Goal: Task Accomplishment & Management: Manage account settings

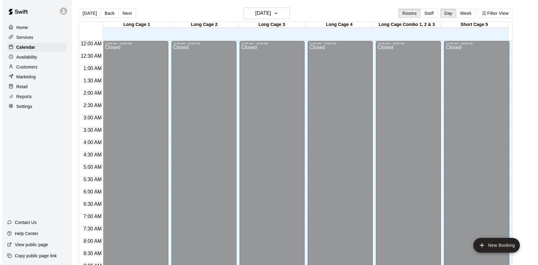
scroll to position [244, 0]
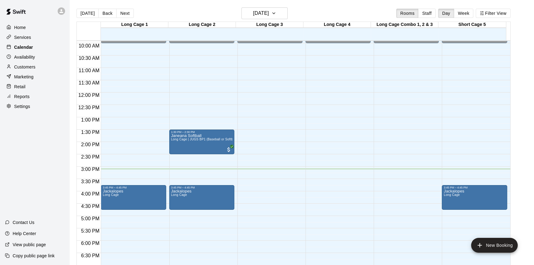
click at [26, 49] on p "Calendar" at bounding box center [23, 47] width 19 height 6
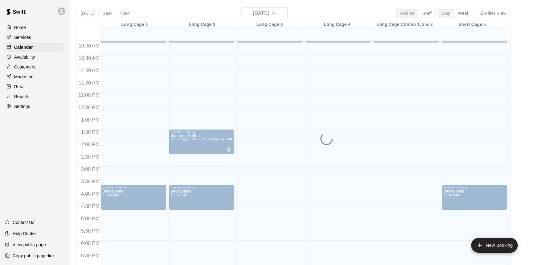
click at [21, 29] on p "Home" at bounding box center [20, 27] width 12 height 6
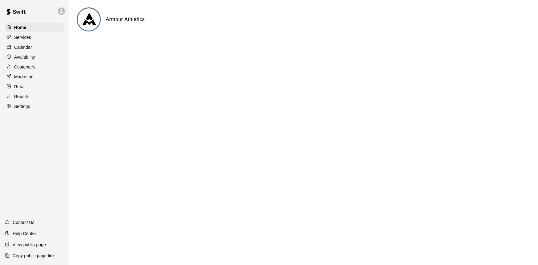
click at [59, 15] on div at bounding box center [62, 11] width 13 height 12
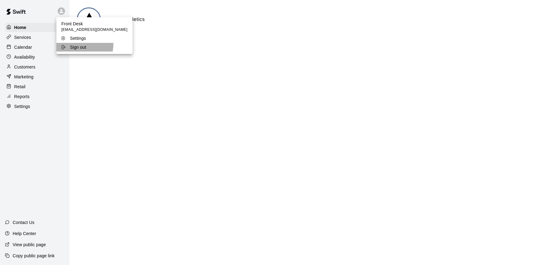
drag, startPoint x: 72, startPoint y: 44, endPoint x: 118, endPoint y: 52, distance: 46.6
click at [72, 44] on p "Sign out" at bounding box center [78, 47] width 16 height 6
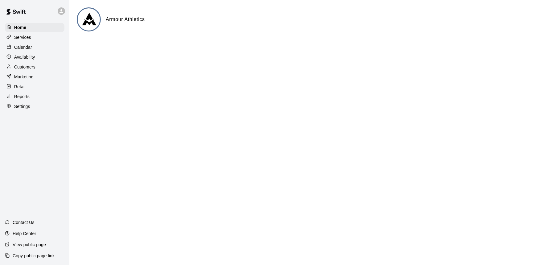
click at [39, 50] on div "Calendar" at bounding box center [34, 47] width 59 height 9
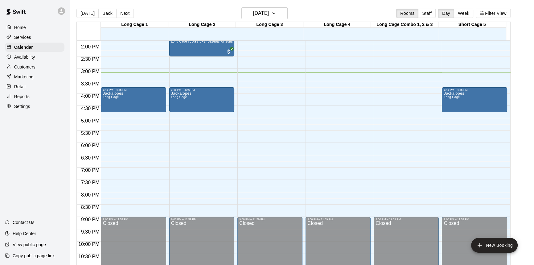
scroll to position [314, 0]
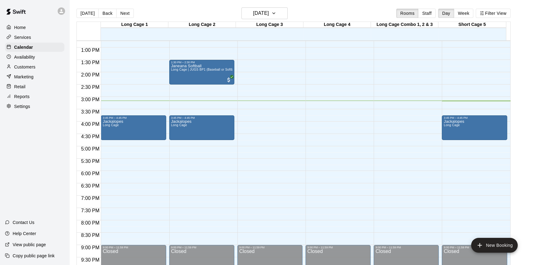
drag, startPoint x: 42, startPoint y: 36, endPoint x: 39, endPoint y: 35, distance: 3.6
click at [42, 37] on div "Services" at bounding box center [34, 37] width 59 height 9
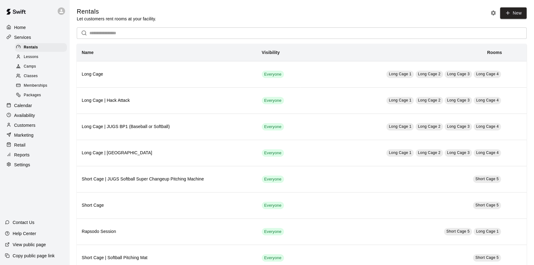
click at [36, 55] on span "Lessons" at bounding box center [31, 57] width 15 height 6
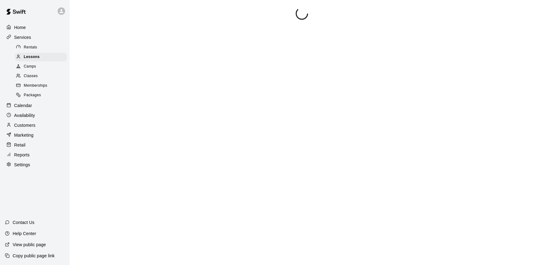
click at [35, 69] on span "Camps" at bounding box center [30, 67] width 12 height 6
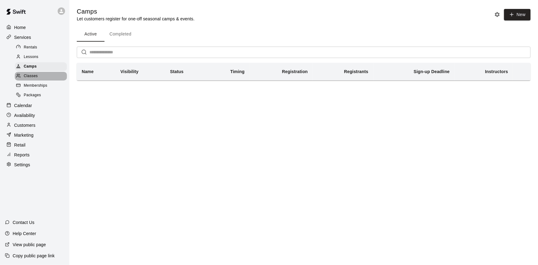
click at [35, 73] on div "Classes" at bounding box center [41, 76] width 52 height 9
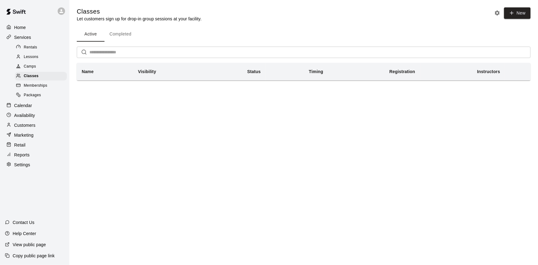
click at [34, 69] on span "Camps" at bounding box center [30, 67] width 12 height 6
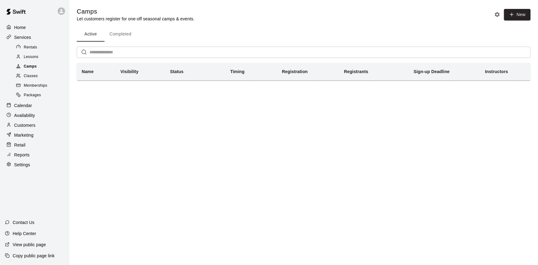
click at [33, 65] on span "Camps" at bounding box center [30, 67] width 13 height 6
click at [117, 39] on button "Completed" at bounding box center [120, 34] width 32 height 15
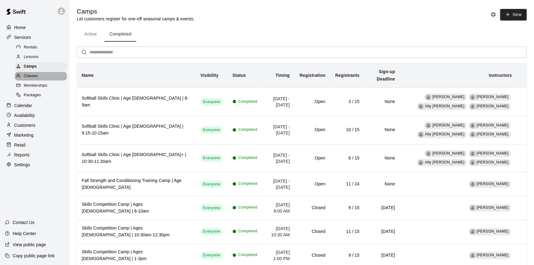
click at [35, 78] on span "Classes" at bounding box center [31, 76] width 14 height 6
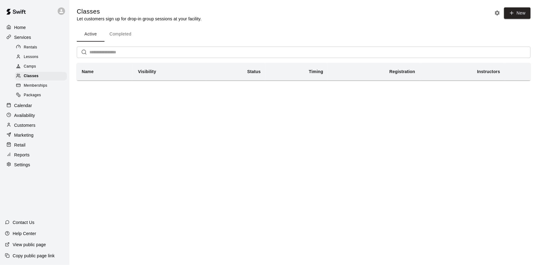
click at [40, 90] on div "Memberships" at bounding box center [41, 85] width 52 height 9
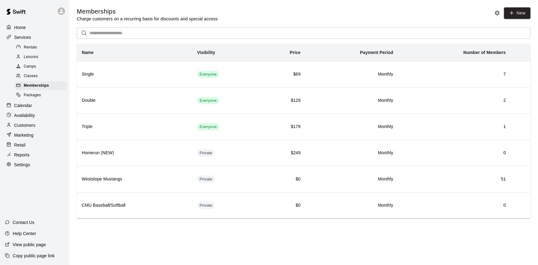
click at [42, 98] on div "Packages" at bounding box center [41, 95] width 52 height 9
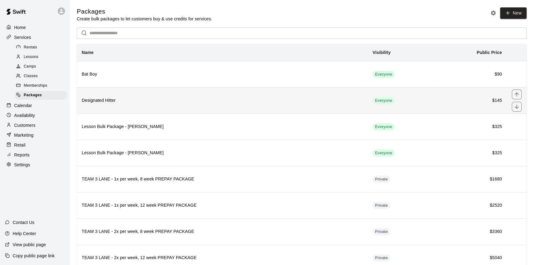
click at [259, 99] on h6 "Designated Hitter" at bounding box center [222, 100] width 281 height 7
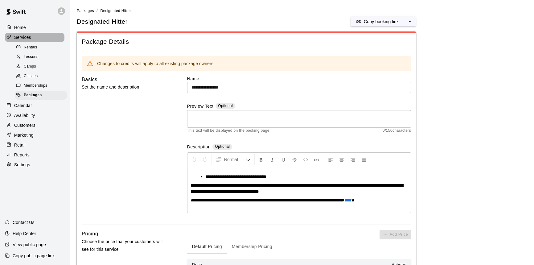
drag, startPoint x: 28, startPoint y: 36, endPoint x: 29, endPoint y: 40, distance: 3.4
click at [28, 37] on p "Services" at bounding box center [22, 37] width 17 height 6
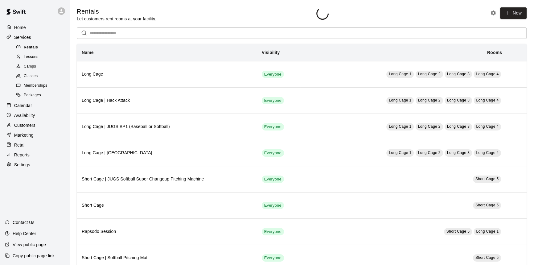
click at [28, 46] on span "Rentals" at bounding box center [31, 47] width 14 height 6
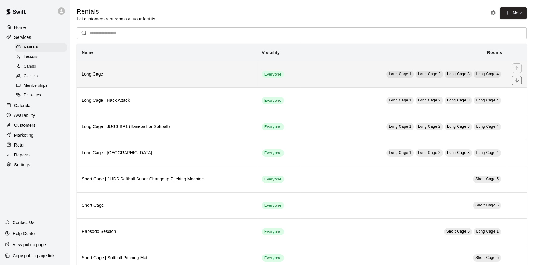
click at [147, 74] on h6 "Long Cage" at bounding box center [167, 74] width 170 height 7
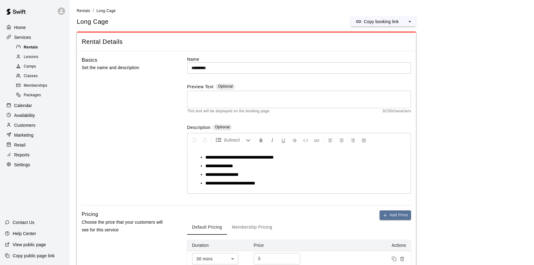
click at [35, 47] on span "Rentals" at bounding box center [31, 47] width 14 height 6
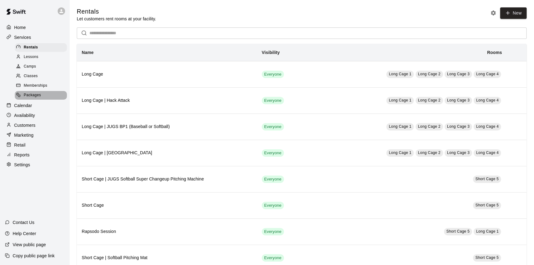
click at [50, 100] on div "Packages" at bounding box center [41, 95] width 52 height 9
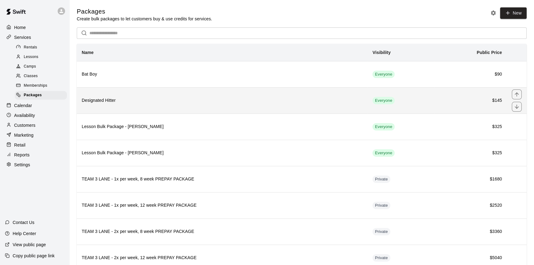
click at [197, 101] on h6 "Designated Hitter" at bounding box center [222, 100] width 281 height 7
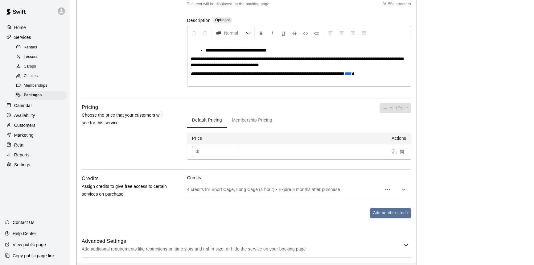
scroll to position [151, 0]
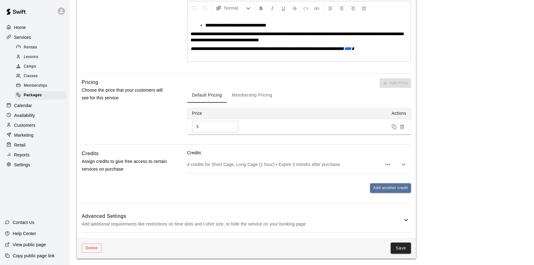
click at [38, 56] on span "Lessons" at bounding box center [31, 57] width 15 height 6
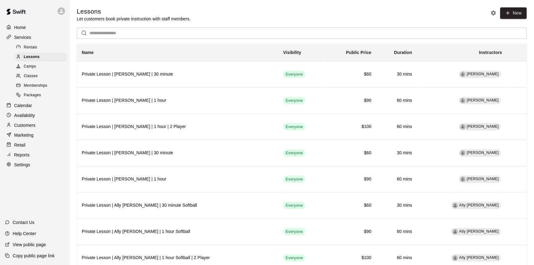
click at [47, 84] on span "Memberships" at bounding box center [35, 86] width 23 height 6
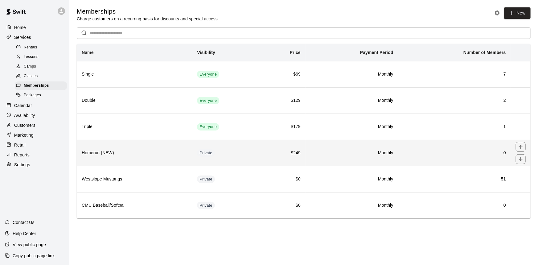
click at [174, 154] on h6 "Homerun (NEW)" at bounding box center [134, 153] width 105 height 7
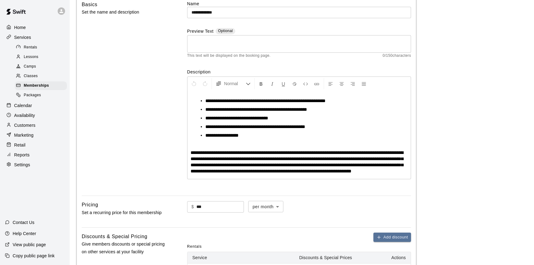
scroll to position [56, 0]
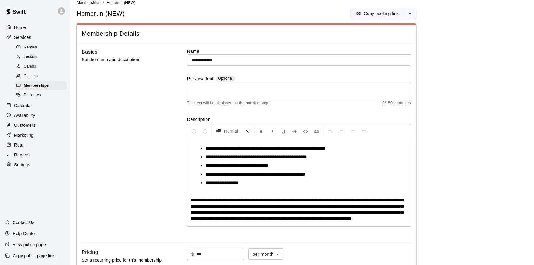
scroll to position [0, 0]
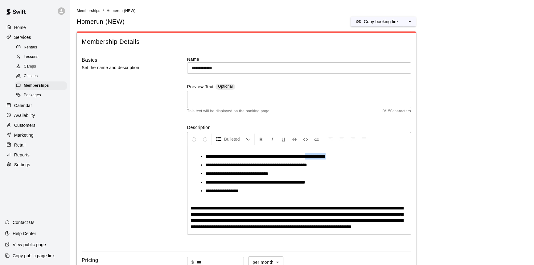
drag, startPoint x: 313, startPoint y: 156, endPoint x: 335, endPoint y: 157, distance: 22.8
click at [335, 157] on li "**********" at bounding box center [301, 156] width 192 height 6
click at [380, 171] on li "**********" at bounding box center [301, 173] width 192 height 6
click at [83, 10] on span "Memberships" at bounding box center [88, 11] width 23 height 4
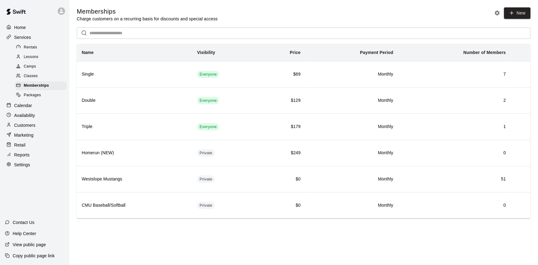
click at [28, 105] on p "Calendar" at bounding box center [23, 105] width 18 height 6
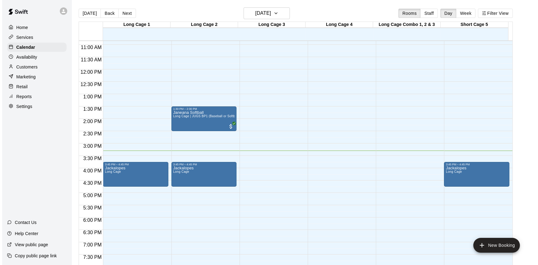
scroll to position [258, 0]
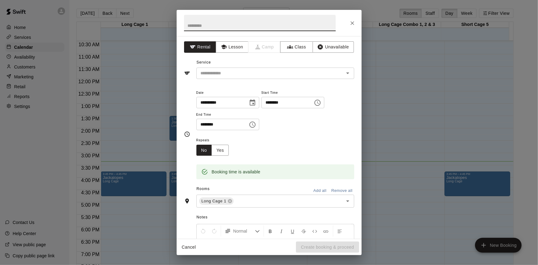
click at [358, 27] on div at bounding box center [269, 23] width 185 height 26
click at [352, 27] on button "Close" at bounding box center [352, 23] width 11 height 11
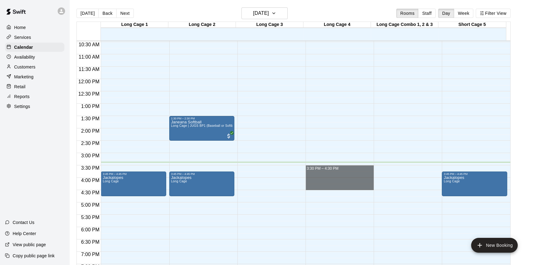
drag, startPoint x: 339, startPoint y: 167, endPoint x: 338, endPoint y: 186, distance: 19.7
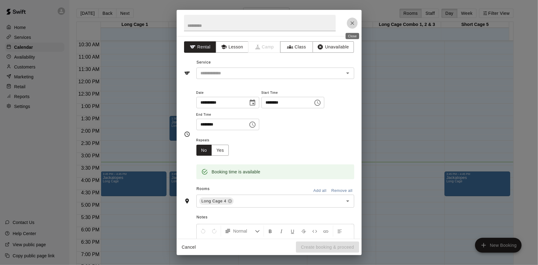
click at [353, 25] on icon "Close" at bounding box center [352, 23] width 6 height 6
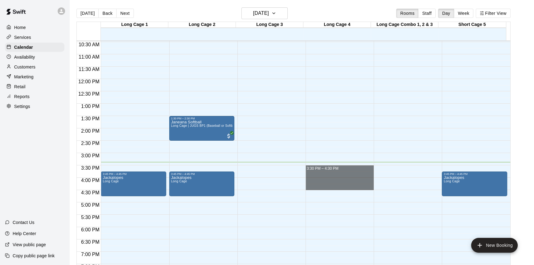
drag, startPoint x: 339, startPoint y: 168, endPoint x: 340, endPoint y: 185, distance: 17.0
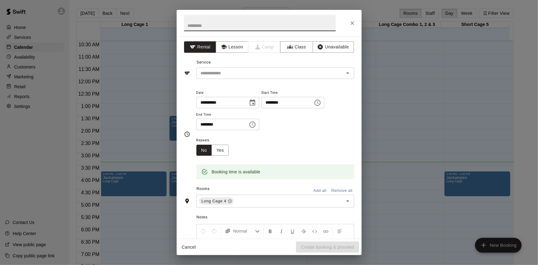
click at [286, 101] on input "********" at bounding box center [284, 102] width 47 height 11
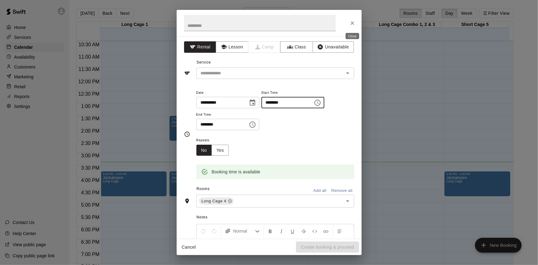
click at [351, 21] on icon "Close" at bounding box center [352, 23] width 6 height 6
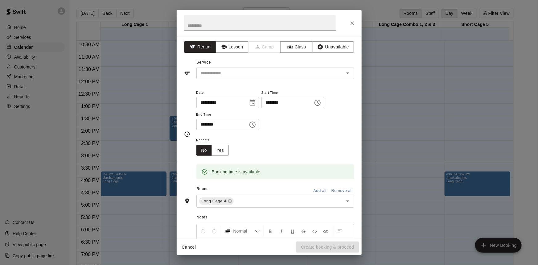
click at [215, 25] on input "text" at bounding box center [260, 23] width 152 height 16
click at [248, 28] on input "text" at bounding box center [260, 23] width 152 height 16
click at [250, 26] on input "text" at bounding box center [260, 23] width 152 height 16
click at [267, 23] on input "text" at bounding box center [260, 23] width 152 height 16
type input "*********"
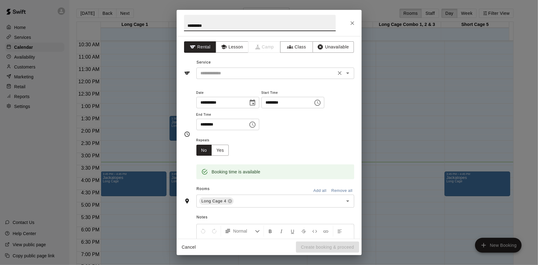
click at [225, 76] on input "text" at bounding box center [266, 73] width 136 height 8
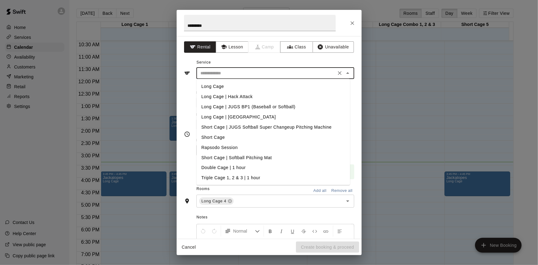
click at [228, 74] on input "text" at bounding box center [266, 73] width 136 height 8
click at [219, 72] on input "text" at bounding box center [266, 73] width 136 height 8
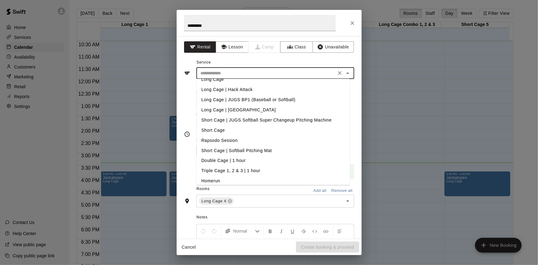
scroll to position [0, 0]
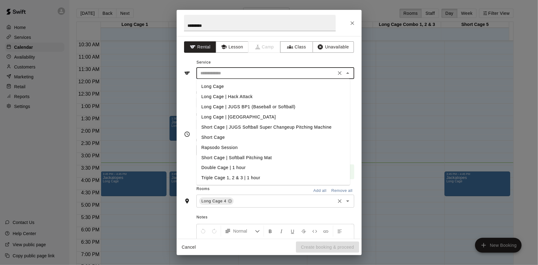
click at [257, 204] on input "text" at bounding box center [284, 201] width 99 height 8
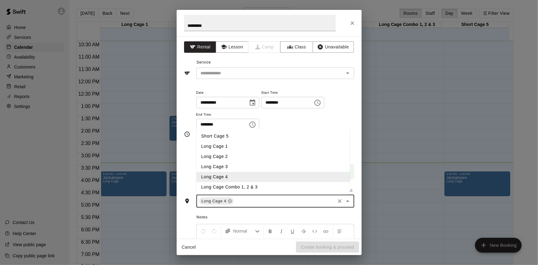
click at [272, 211] on div "Notes Normal Add notes..." at bounding box center [269, 254] width 170 height 95
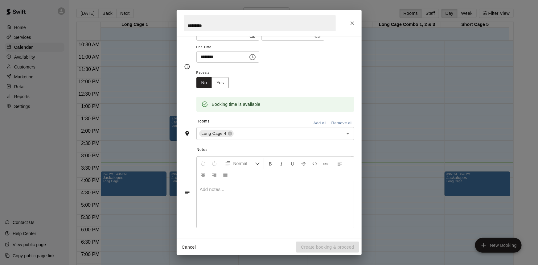
scroll to position [68, 0]
click at [262, 190] on p at bounding box center [275, 189] width 151 height 6
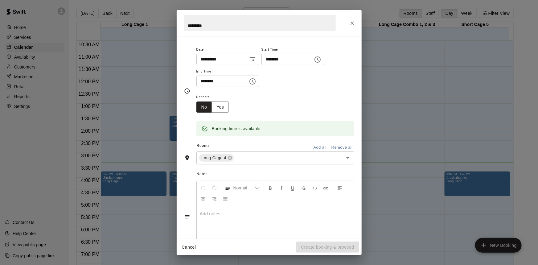
scroll to position [0, 0]
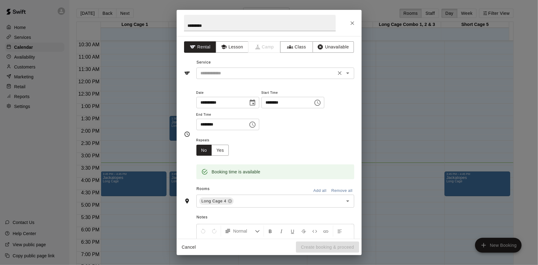
click at [248, 74] on input "text" at bounding box center [266, 73] width 136 height 8
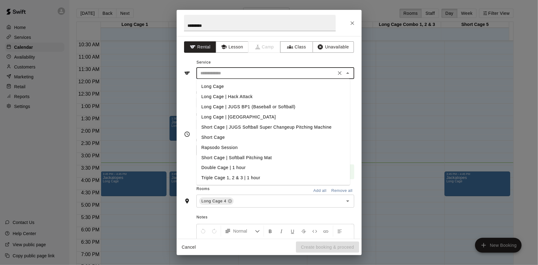
click at [240, 94] on li "Long Cage | Hack Attack" at bounding box center [273, 97] width 154 height 10
type input "**********"
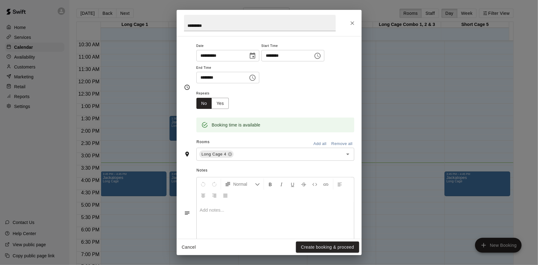
scroll to position [68, 0]
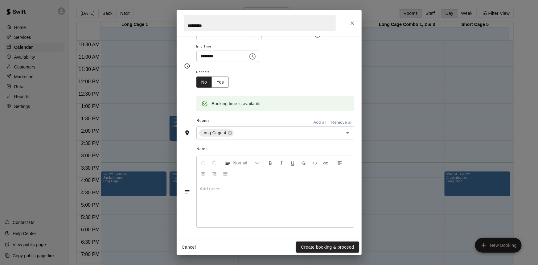
click at [324, 248] on button "Create booking & proceed" at bounding box center [327, 246] width 63 height 11
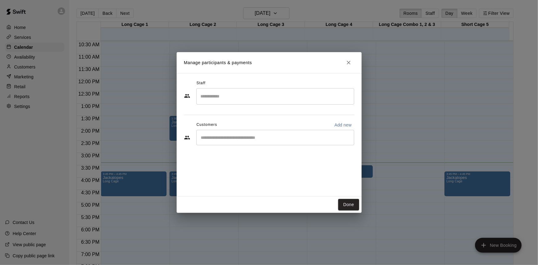
click at [249, 137] on input "Start typing to search customers..." at bounding box center [275, 137] width 152 height 6
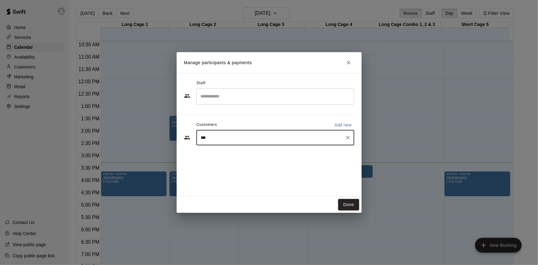
type input "****"
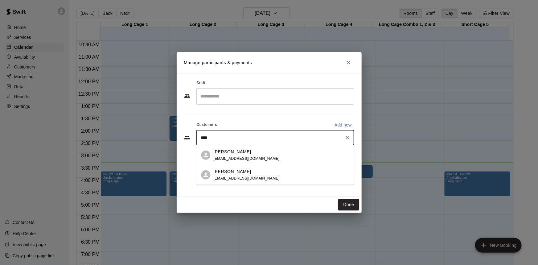
click at [344, 134] on button "Clear" at bounding box center [347, 137] width 9 height 9
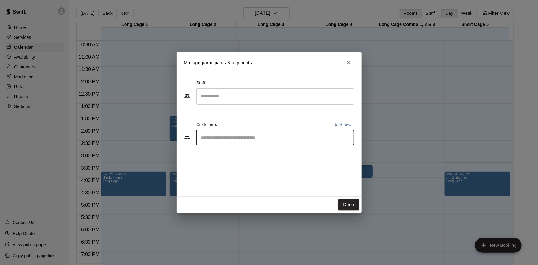
click at [342, 125] on p "Add new" at bounding box center [342, 125] width 17 height 6
select select "**"
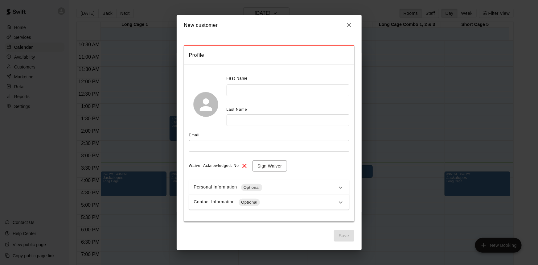
click at [287, 186] on div "Personal Information Optional" at bounding box center [265, 187] width 143 height 7
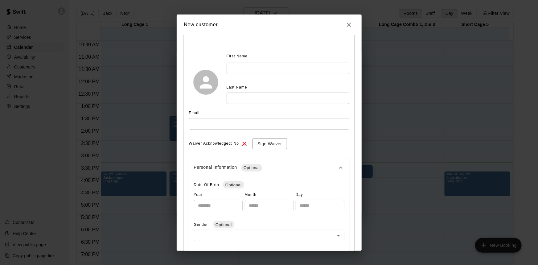
scroll to position [56, 0]
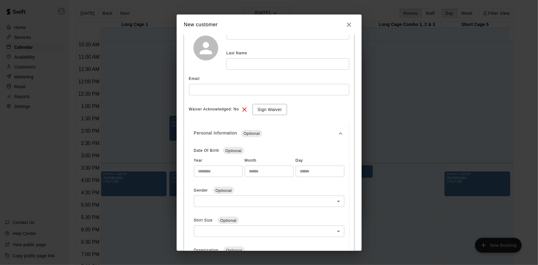
click at [311, 130] on div "Personal Information Optional" at bounding box center [265, 133] width 143 height 7
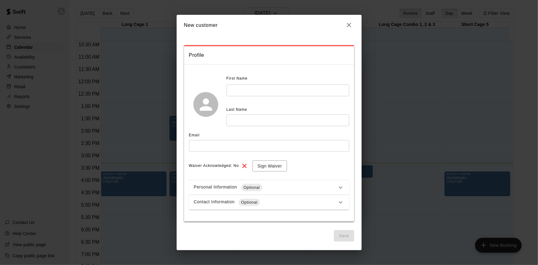
scroll to position [0, 0]
click at [341, 160] on div "Waiver Acknowledged: No Sign Waiver" at bounding box center [269, 165] width 160 height 11
click at [295, 203] on div "Contact Information Optional" at bounding box center [265, 202] width 143 height 7
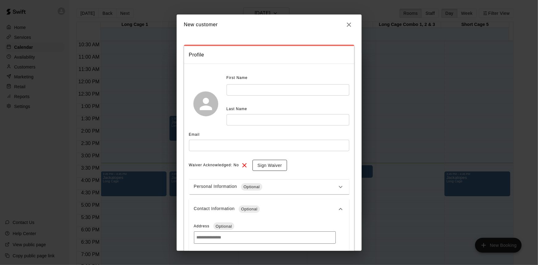
click at [272, 165] on button "Sign Waiver" at bounding box center [269, 165] width 34 height 11
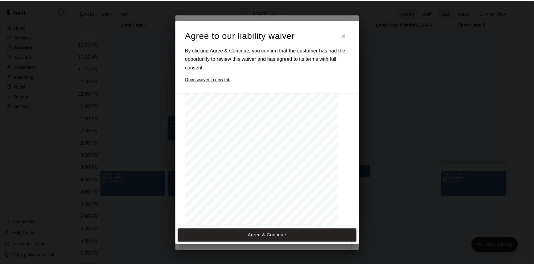
scroll to position [271, 0]
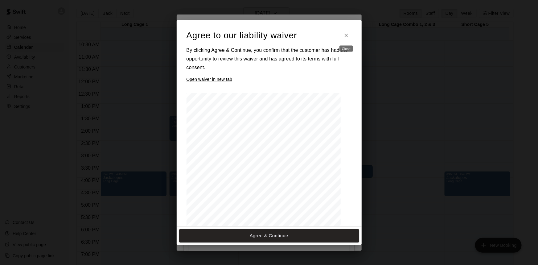
click at [347, 36] on icon "Close" at bounding box center [346, 35] width 6 height 6
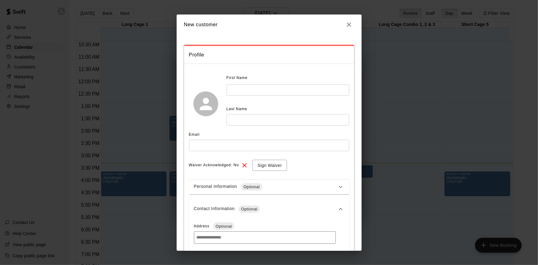
click at [351, 25] on icon "button" at bounding box center [348, 24] width 7 height 7
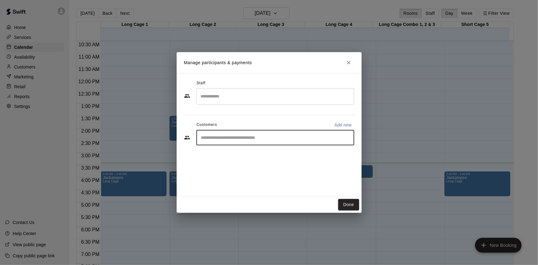
click at [297, 140] on input "Start typing to search customers..." at bounding box center [275, 137] width 152 height 6
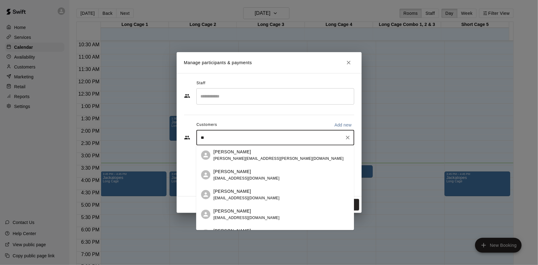
type input "***"
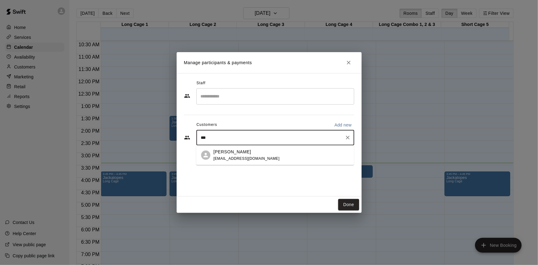
click at [245, 152] on div "Ben Armour" at bounding box center [246, 151] width 66 height 6
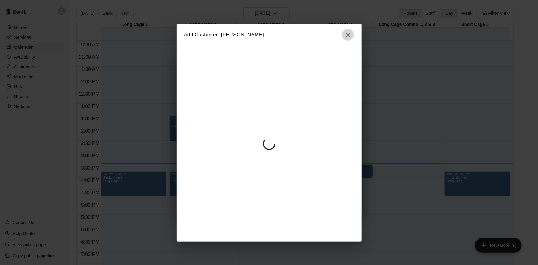
click at [343, 32] on button "button" at bounding box center [348, 35] width 12 height 12
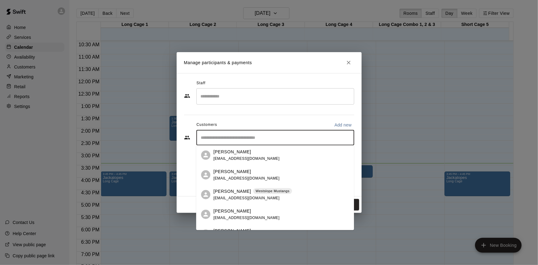
click at [285, 138] on input "Start typing to search customers..." at bounding box center [275, 137] width 152 height 6
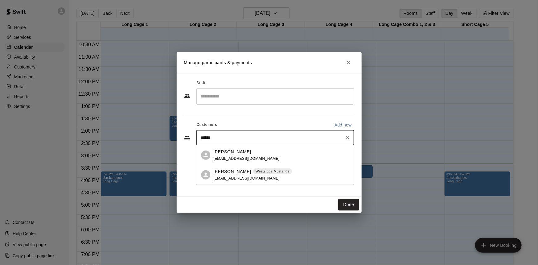
type input "*******"
click at [265, 157] on div "Ben Armour barmour33@gmail.com" at bounding box center [281, 154] width 136 height 13
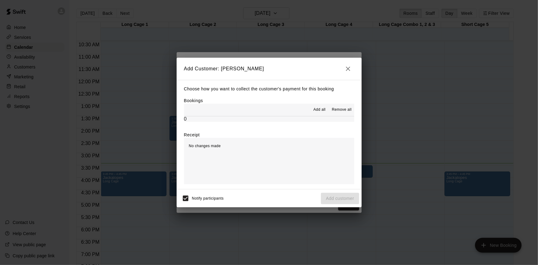
click at [348, 66] on icon "button" at bounding box center [347, 68] width 7 height 7
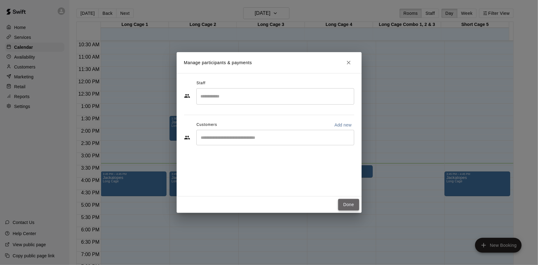
click at [352, 210] on button "Done" at bounding box center [348, 204] width 21 height 11
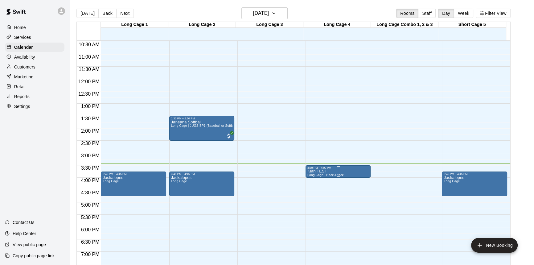
click at [337, 175] on span "Long Cage | Hack Attack" at bounding box center [325, 174] width 36 height 3
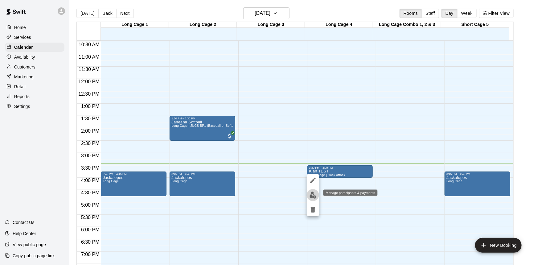
click at [316, 194] on button "edit" at bounding box center [313, 195] width 12 height 12
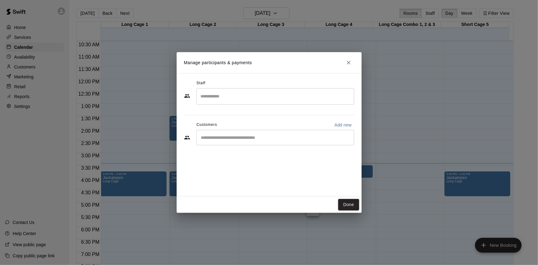
click at [275, 143] on div "​" at bounding box center [275, 137] width 158 height 15
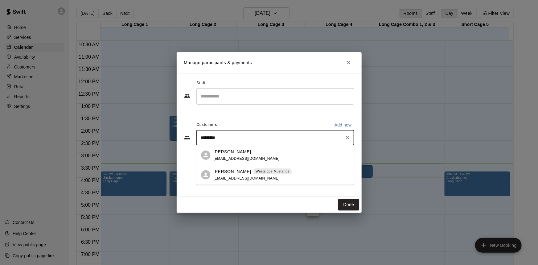
type input "**********"
drag, startPoint x: 253, startPoint y: 147, endPoint x: 250, endPoint y: 152, distance: 6.2
click at [251, 151] on div "Ben Armour" at bounding box center [246, 151] width 66 height 6
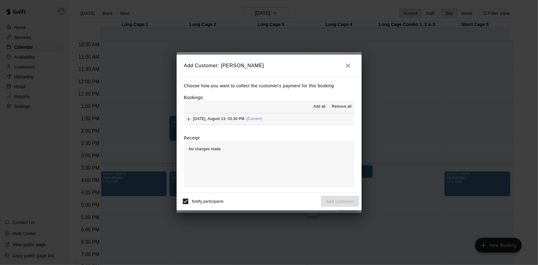
click at [285, 123] on button "Wednesday, August 13: 03:30 PM (Current)" at bounding box center [269, 118] width 170 height 11
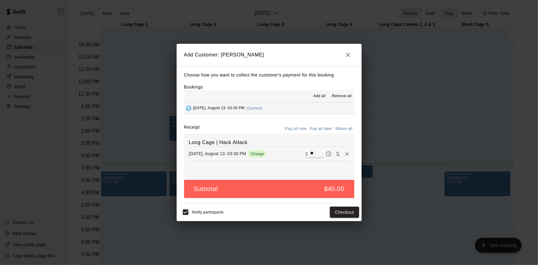
click at [283, 110] on button "Wednesday, August 13: 03:30 PM (Current)" at bounding box center [269, 108] width 170 height 11
click at [338, 98] on span "Remove all" at bounding box center [342, 96] width 20 height 6
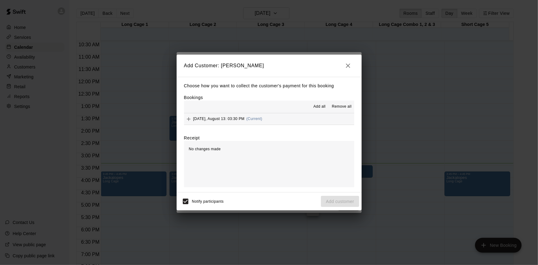
click at [236, 120] on span "Wednesday, August 13: 03:30 PM" at bounding box center [218, 119] width 51 height 4
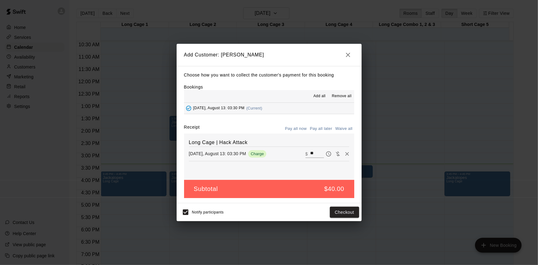
click at [322, 131] on button "Pay all later" at bounding box center [321, 129] width 26 height 10
click at [336, 213] on button "Add customer" at bounding box center [340, 212] width 38 height 11
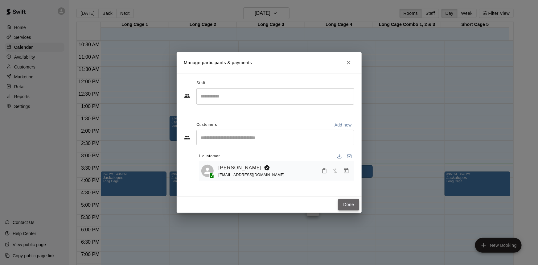
click at [344, 205] on button "Done" at bounding box center [348, 204] width 21 height 11
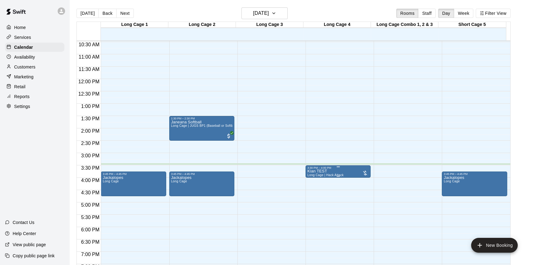
click at [365, 173] on div at bounding box center [365, 173] width 6 height 6
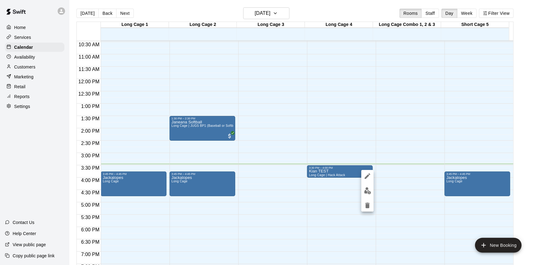
click at [308, 212] on div at bounding box center [269, 132] width 538 height 265
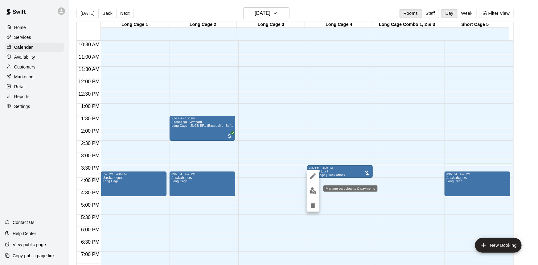
click at [311, 190] on img "edit" at bounding box center [312, 190] width 7 height 7
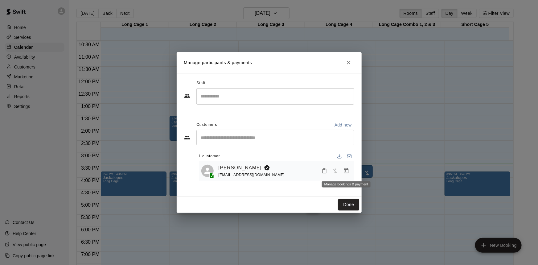
click at [345, 170] on icon "Manage bookings & payment" at bounding box center [346, 171] width 6 height 6
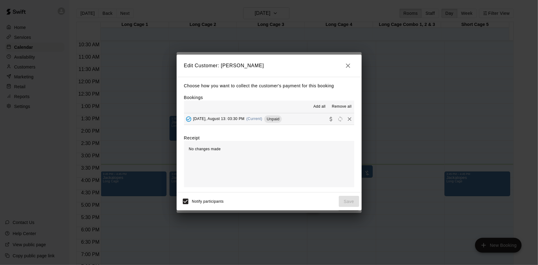
click at [257, 120] on span "(Current)" at bounding box center [254, 119] width 16 height 4
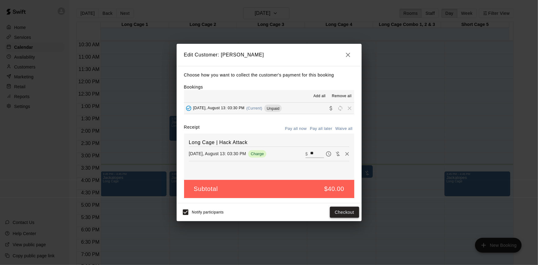
click at [346, 211] on button "Checkout" at bounding box center [344, 212] width 29 height 11
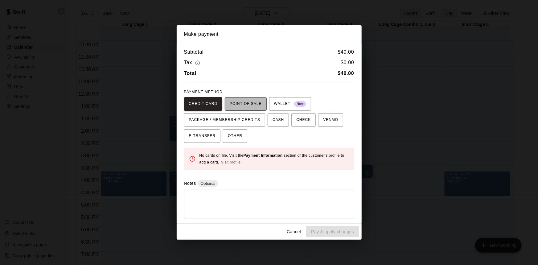
click at [248, 102] on span "POINT OF SALE" at bounding box center [246, 104] width 32 height 10
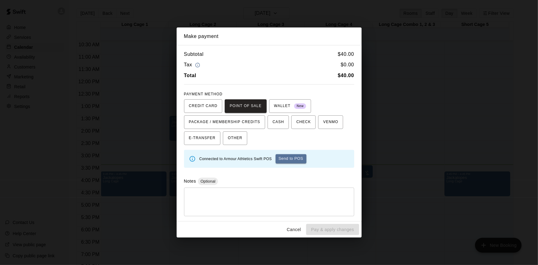
click at [293, 226] on button "Cancel" at bounding box center [294, 229] width 20 height 11
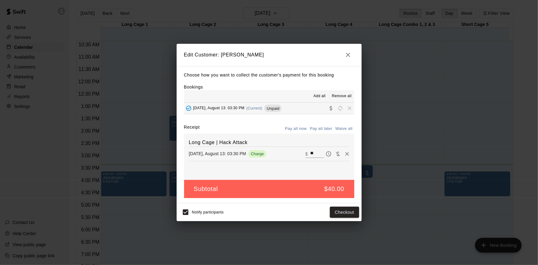
click at [345, 108] on span "Remove" at bounding box center [349, 108] width 9 height 5
click at [345, 109] on span "Remove" at bounding box center [349, 108] width 9 height 5
click at [348, 53] on icon "button" at bounding box center [347, 54] width 7 height 7
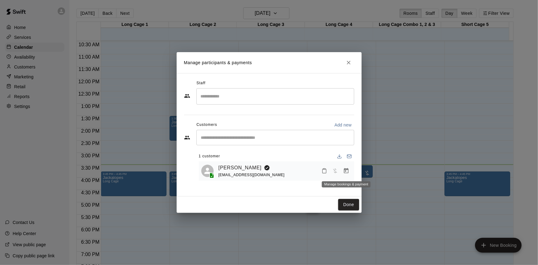
click at [346, 171] on icon "Manage bookings & payment" at bounding box center [346, 171] width 6 height 6
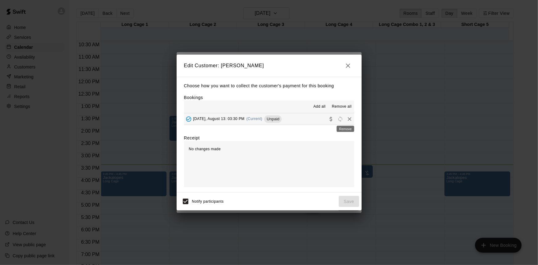
click at [347, 117] on icon "Remove" at bounding box center [349, 119] width 6 height 6
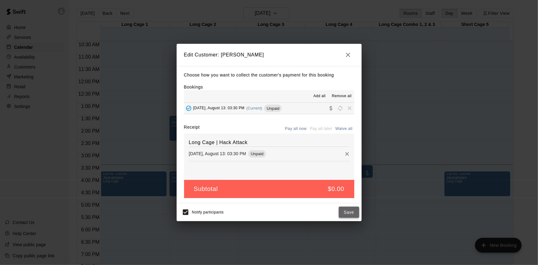
click at [349, 209] on button "Save" at bounding box center [349, 212] width 20 height 11
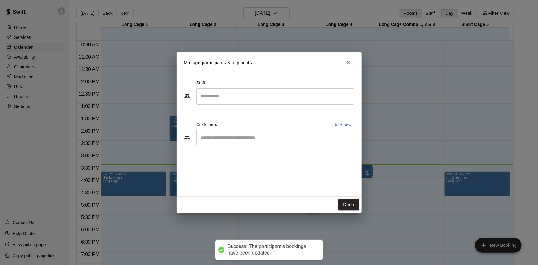
click at [237, 138] on input "Start typing to search customers..." at bounding box center [275, 137] width 152 height 6
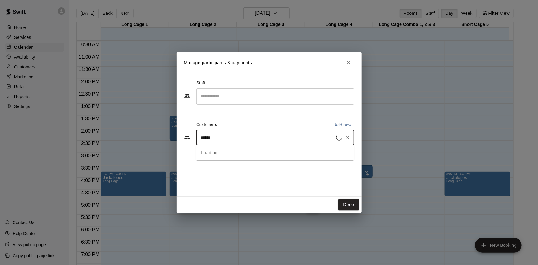
type input "******"
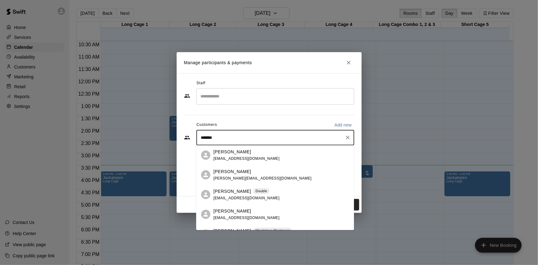
click at [257, 194] on div "Double" at bounding box center [261, 191] width 17 height 6
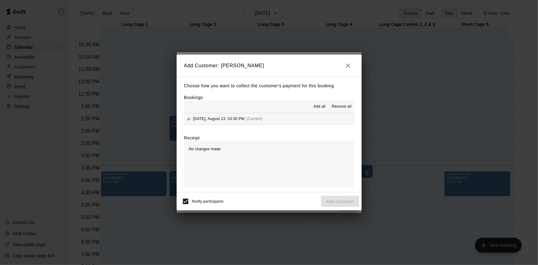
click at [289, 120] on button "Wednesday, August 13: 03:30 PM (Current)" at bounding box center [269, 118] width 170 height 11
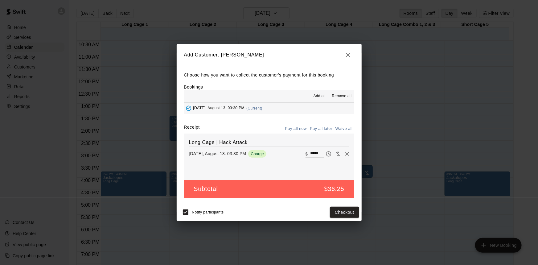
click at [206, 214] on span "Notify participants" at bounding box center [208, 212] width 32 height 4
click at [194, 214] on span "Notify participants" at bounding box center [208, 212] width 32 height 4
click at [351, 211] on button "Checkout" at bounding box center [344, 212] width 29 height 11
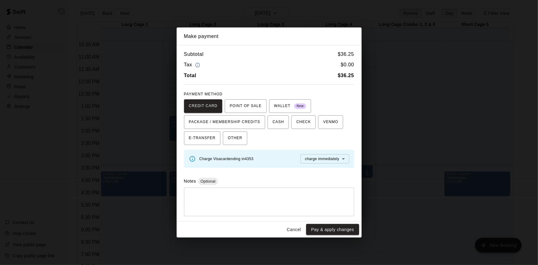
click at [291, 228] on button "Cancel" at bounding box center [294, 229] width 20 height 11
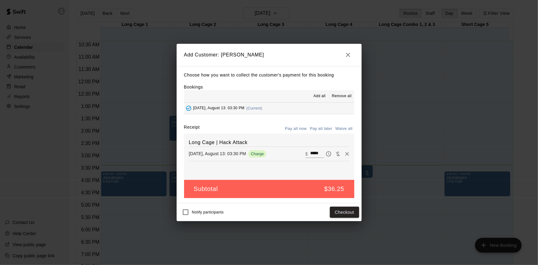
click at [337, 96] on span "Remove all" at bounding box center [342, 96] width 20 height 6
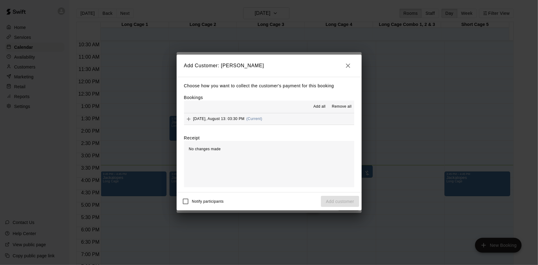
drag, startPoint x: 286, startPoint y: 117, endPoint x: 293, endPoint y: 128, distance: 12.7
click at [286, 117] on button "Wednesday, August 13: 03:30 PM (Current)" at bounding box center [269, 118] width 170 height 11
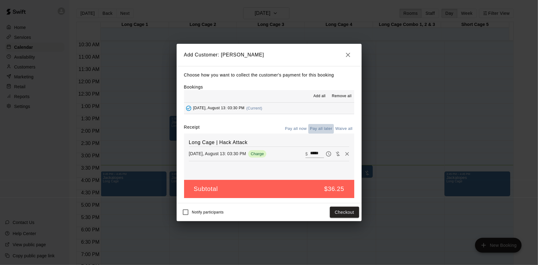
click at [319, 127] on button "Pay all later" at bounding box center [321, 129] width 26 height 10
click at [348, 217] on button "Add customer" at bounding box center [340, 212] width 38 height 11
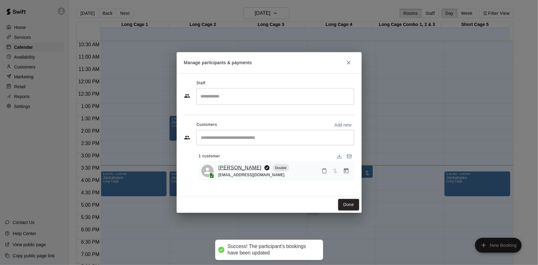
click at [238, 166] on link "Robert Naman" at bounding box center [240, 168] width 43 height 8
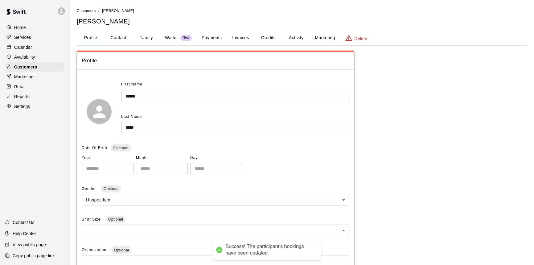
click at [317, 37] on button "Marketing" at bounding box center [325, 38] width 30 height 15
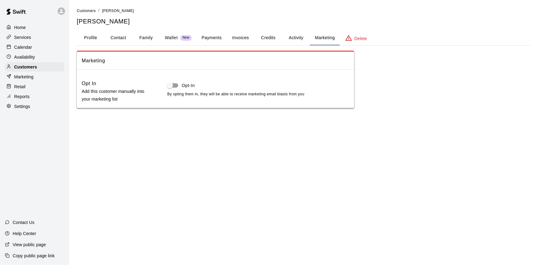
click at [297, 42] on button "Activity" at bounding box center [296, 38] width 28 height 15
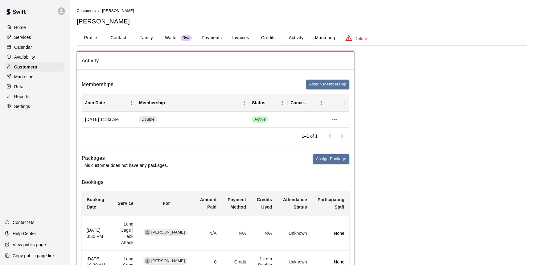
click at [262, 35] on button "Credits" at bounding box center [268, 38] width 28 height 15
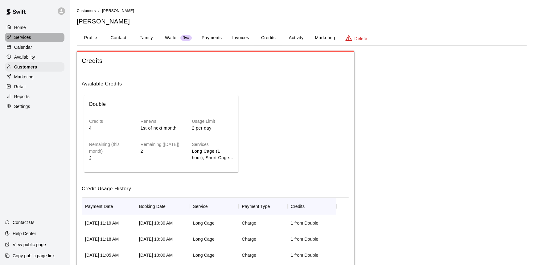
click at [29, 40] on p "Services" at bounding box center [22, 37] width 17 height 6
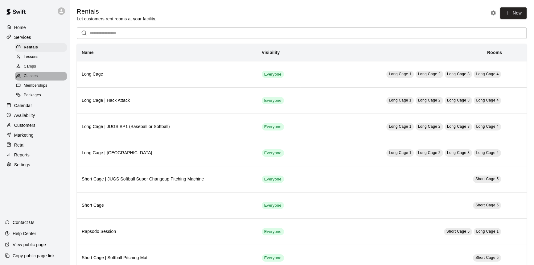
click at [44, 80] on div "Classes" at bounding box center [41, 76] width 52 height 9
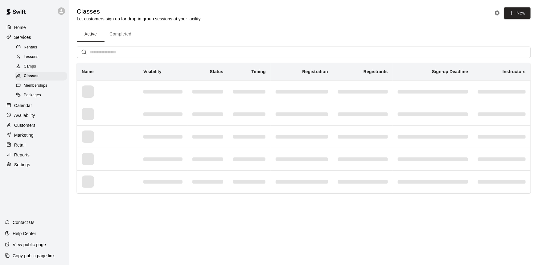
click at [45, 86] on span "Memberships" at bounding box center [35, 86] width 23 height 6
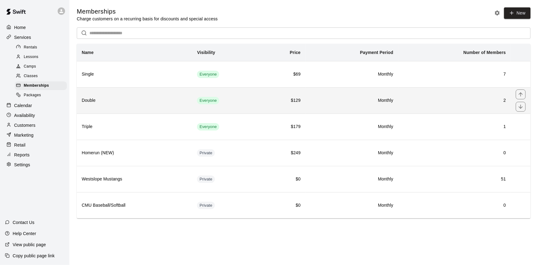
click at [142, 99] on h6 "Double" at bounding box center [134, 100] width 105 height 7
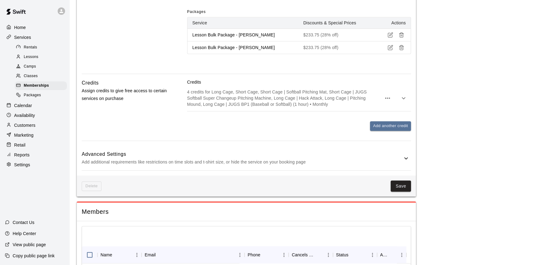
scroll to position [746, 0]
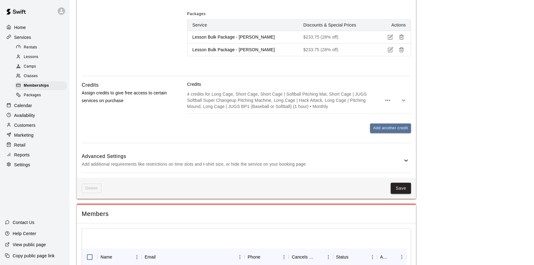
click at [402, 96] on icon "button" at bounding box center [403, 99] width 7 height 7
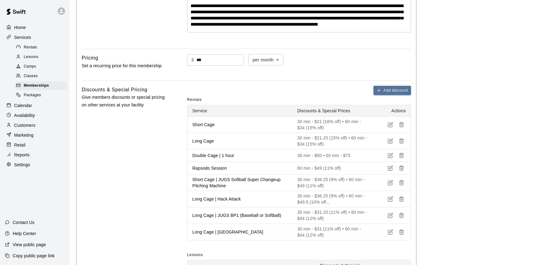
scroll to position [17, 0]
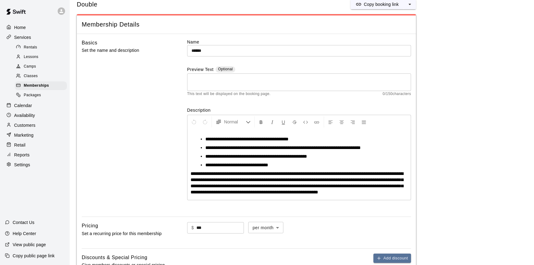
click at [38, 55] on span "Lessons" at bounding box center [31, 57] width 15 height 6
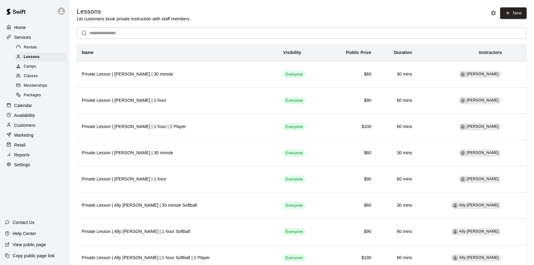
click at [23, 108] on p "Calendar" at bounding box center [23, 105] width 18 height 6
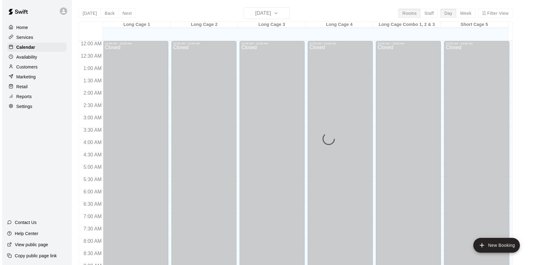
scroll to position [342, 0]
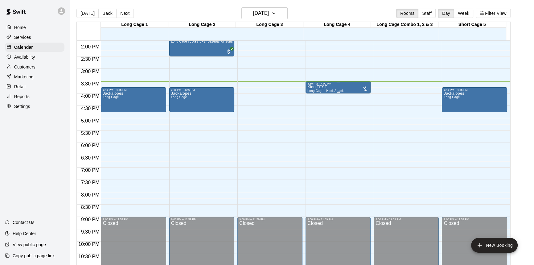
click at [339, 86] on div "Kian TEST Long Cage | Hack Attack" at bounding box center [325, 217] width 36 height 265
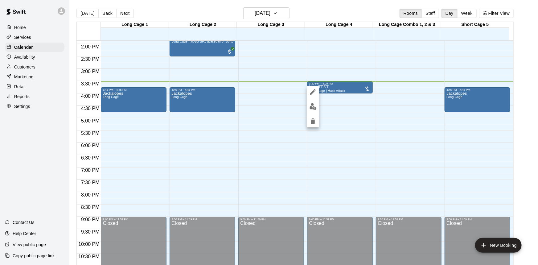
click at [311, 90] on icon "edit" at bounding box center [312, 91] width 7 height 7
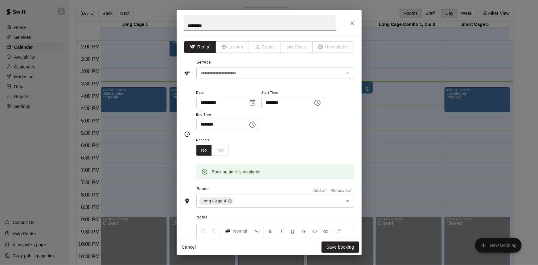
click at [211, 124] on input "********" at bounding box center [219, 124] width 47 height 11
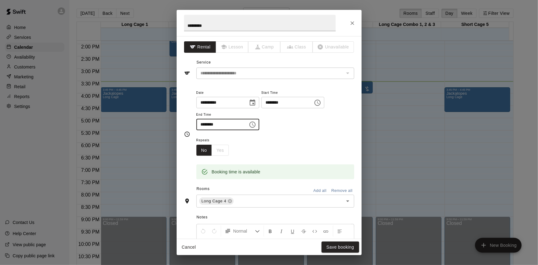
click at [211, 124] on input "********" at bounding box center [219, 124] width 47 height 11
type input "********"
click at [341, 247] on button "Save booking" at bounding box center [341, 246] width 38 height 11
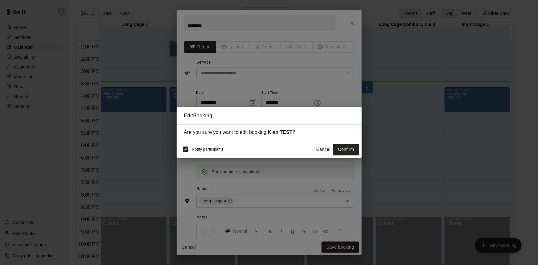
drag, startPoint x: 198, startPoint y: 150, endPoint x: 192, endPoint y: 152, distance: 6.0
click at [194, 152] on div "Notify participants" at bounding box center [201, 149] width 45 height 13
click at [339, 148] on button "Confirm" at bounding box center [346, 149] width 26 height 11
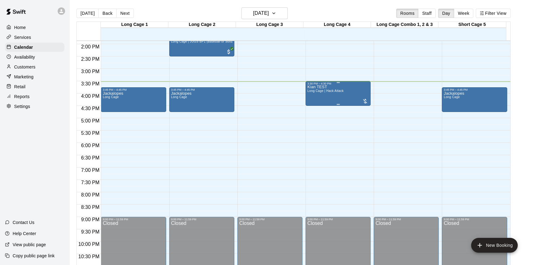
click at [338, 90] on span "Long Cage | Hack Attack" at bounding box center [325, 90] width 36 height 3
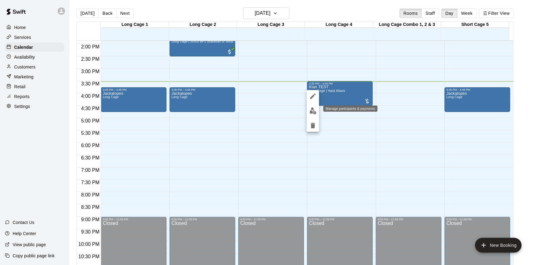
click at [311, 111] on img "edit" at bounding box center [312, 110] width 7 height 7
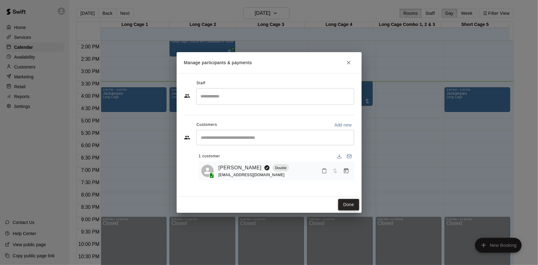
click at [343, 202] on button "Done" at bounding box center [348, 204] width 21 height 11
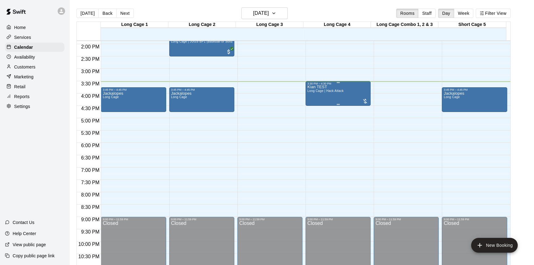
click at [333, 98] on div "Kian TEST Long Cage | Hack Attack" at bounding box center [325, 217] width 36 height 265
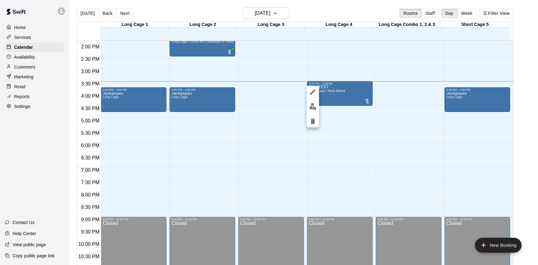
click at [312, 106] on img "edit" at bounding box center [312, 106] width 7 height 7
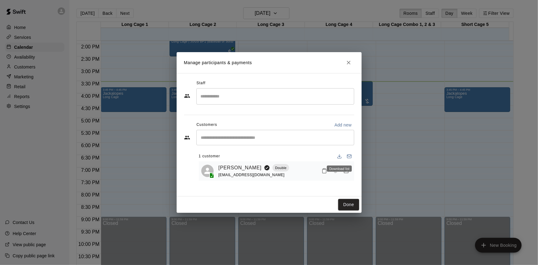
click at [346, 172] on div "Download list" at bounding box center [339, 166] width 26 height 11
click at [346, 172] on icon "Manage bookings & payment" at bounding box center [346, 171] width 6 height 6
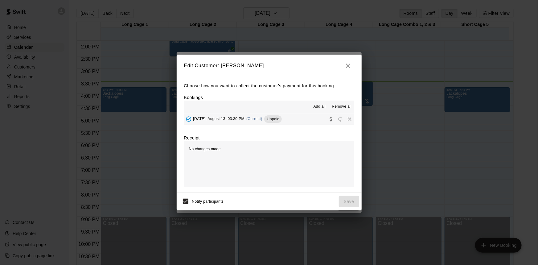
click at [237, 119] on span "Wednesday, August 13: 03:30 PM" at bounding box center [218, 119] width 51 height 4
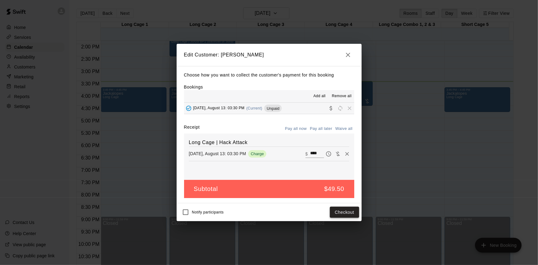
click at [347, 211] on button "Checkout" at bounding box center [344, 212] width 29 height 11
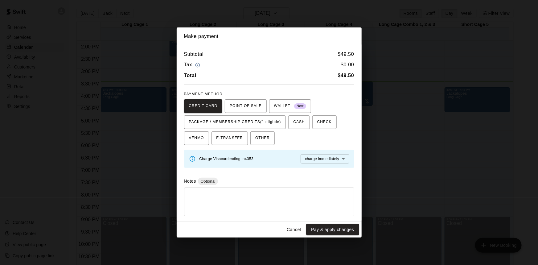
click at [296, 231] on button "Cancel" at bounding box center [294, 229] width 20 height 11
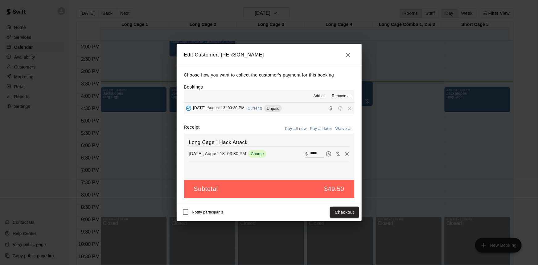
drag, startPoint x: 347, startPoint y: 55, endPoint x: 347, endPoint y: 67, distance: 11.7
click at [348, 57] on icon "button" at bounding box center [347, 54] width 7 height 7
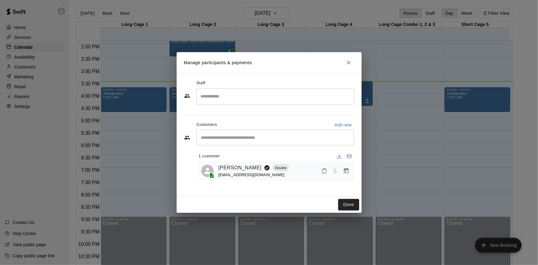
click at [349, 62] on icon "Close" at bounding box center [349, 62] width 6 height 6
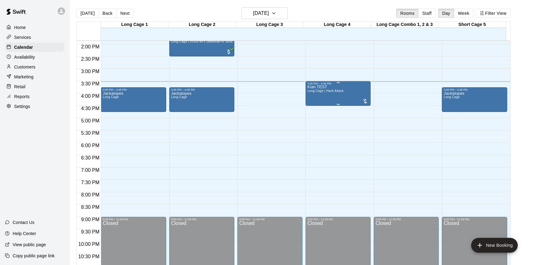
click at [337, 94] on div "Kian TEST Long Cage | Hack Attack" at bounding box center [325, 217] width 36 height 265
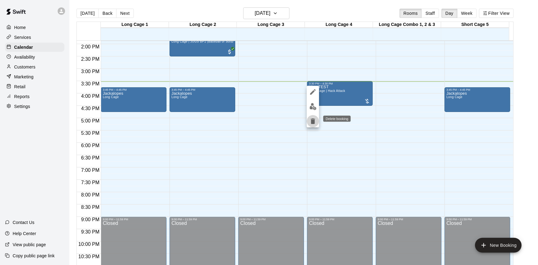
click at [311, 121] on icon "delete" at bounding box center [313, 121] width 4 height 6
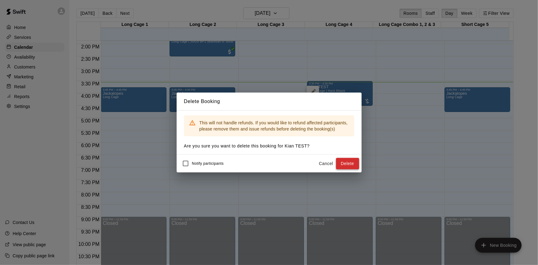
click at [346, 163] on button "Delete" at bounding box center [347, 163] width 23 height 11
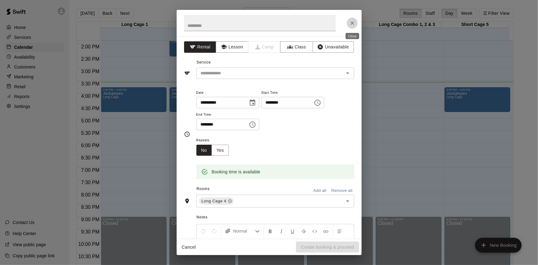
click at [349, 25] on icon "Close" at bounding box center [352, 23] width 6 height 6
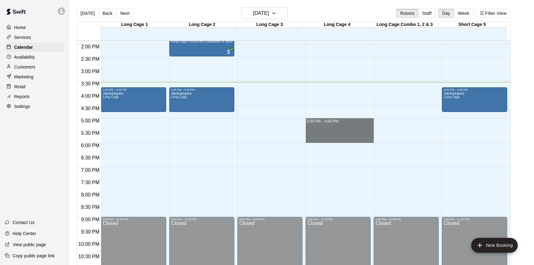
drag, startPoint x: 341, startPoint y: 121, endPoint x: 341, endPoint y: 137, distance: 16.3
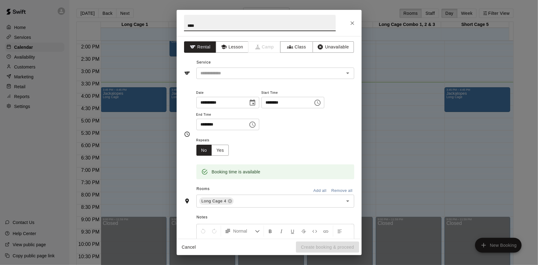
type input "****"
click at [216, 68] on div "Service ​" at bounding box center [269, 68] width 170 height 21
click at [217, 73] on input "text" at bounding box center [266, 73] width 136 height 8
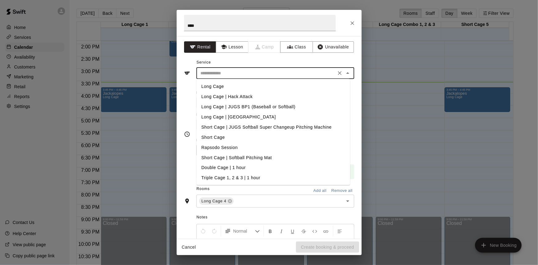
click at [227, 87] on li "Long Cage" at bounding box center [273, 86] width 154 height 10
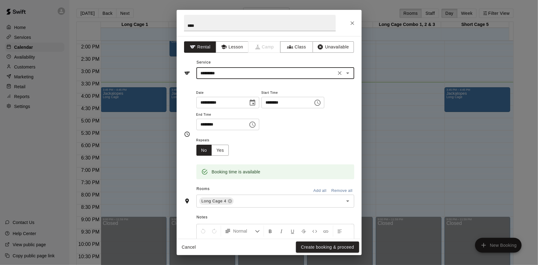
click at [234, 72] on input "*********" at bounding box center [266, 73] width 136 height 8
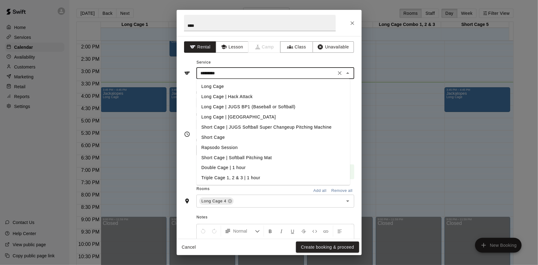
click at [254, 107] on li "Long Cage | JUGS BP1 (Baseball or Softball)" at bounding box center [273, 107] width 154 height 10
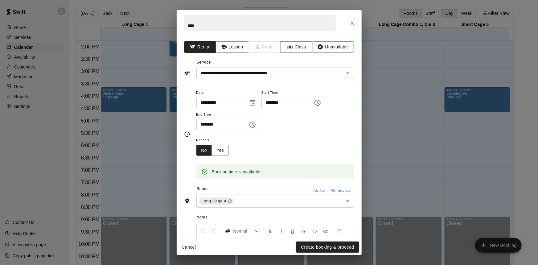
click at [249, 64] on div "**********" at bounding box center [269, 68] width 170 height 21
click at [248, 71] on input "**********" at bounding box center [266, 73] width 136 height 8
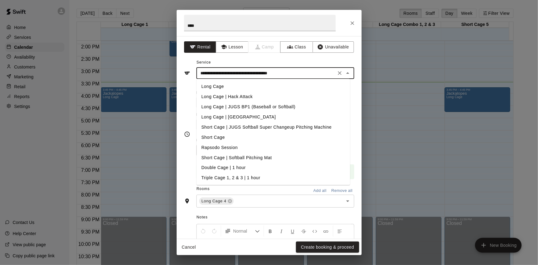
click at [244, 98] on li "Long Cage | Hack Attack" at bounding box center [273, 97] width 154 height 10
type input "**********"
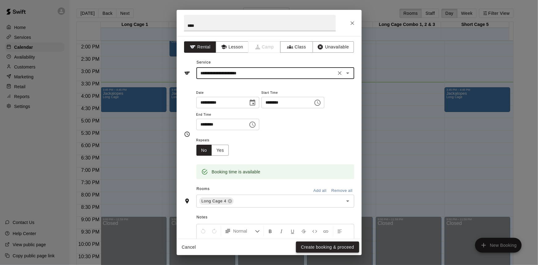
click at [327, 245] on button "Create booking & proceed" at bounding box center [327, 246] width 63 height 11
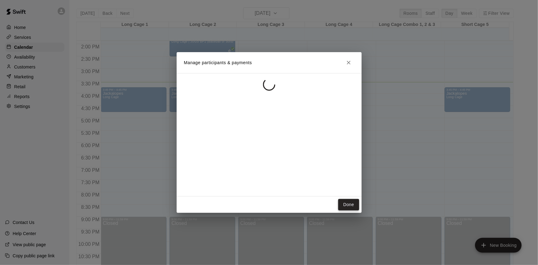
click at [352, 208] on button "Done" at bounding box center [348, 204] width 21 height 11
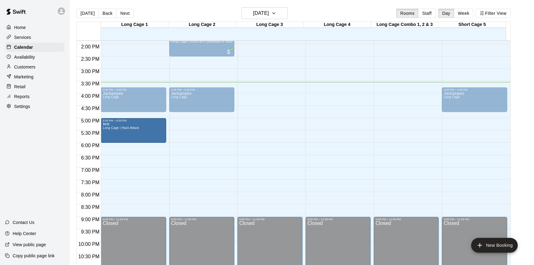
drag, startPoint x: 335, startPoint y: 128, endPoint x: 158, endPoint y: 132, distance: 177.3
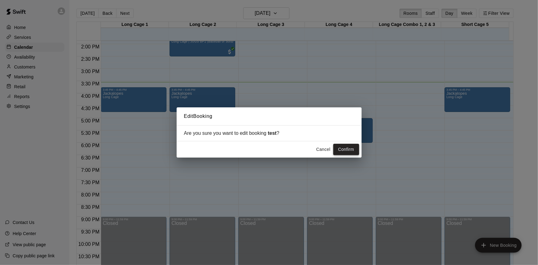
click at [346, 149] on button "Confirm" at bounding box center [346, 149] width 26 height 11
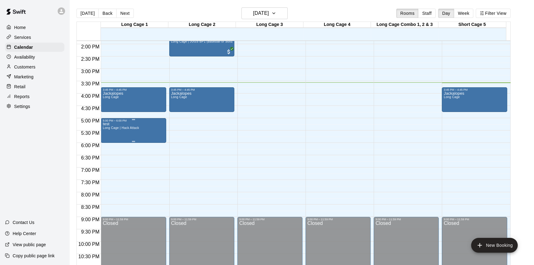
click at [157, 128] on div "test Long Cage | Hack Attack" at bounding box center [133, 254] width 61 height 265
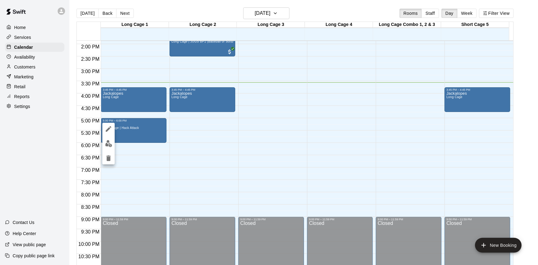
click at [141, 124] on div at bounding box center [269, 132] width 538 height 265
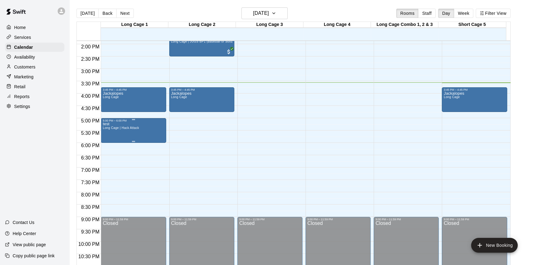
click at [143, 126] on div "test Long Cage | Hack Attack" at bounding box center [133, 254] width 61 height 265
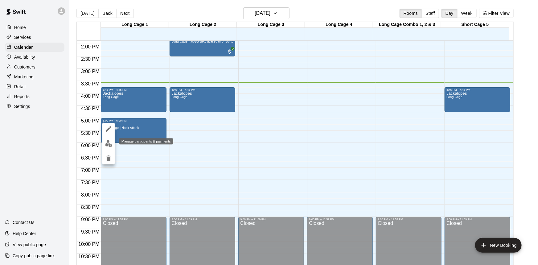
click at [107, 142] on img "edit" at bounding box center [108, 143] width 7 height 7
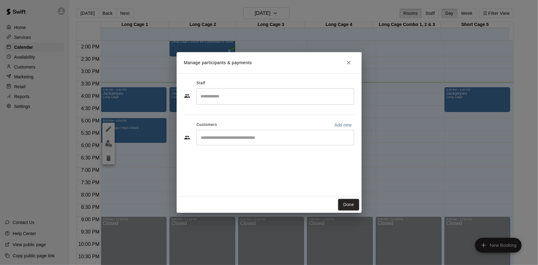
click at [244, 133] on div "​" at bounding box center [275, 137] width 158 height 15
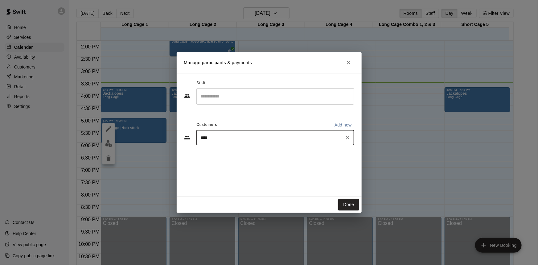
type input "*****"
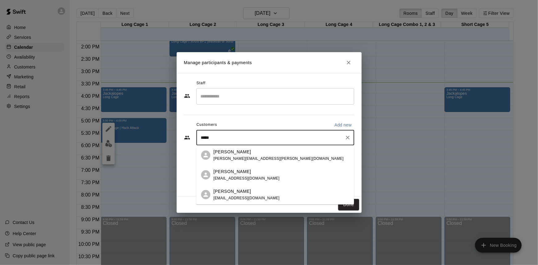
click at [247, 175] on div "Brett Armour barmour33@gmail.com" at bounding box center [246, 174] width 66 height 13
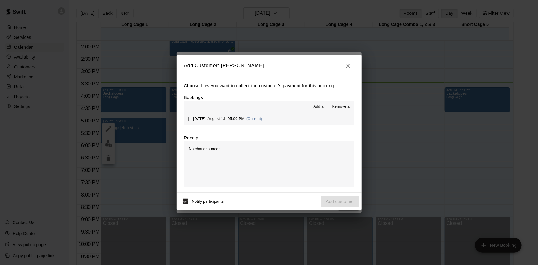
click at [288, 125] on div "Choose how you want to collect the customer's payment for this booking Bookings…" at bounding box center [269, 135] width 185 height 116
click at [288, 120] on button "Wednesday, August 13: 05:00 PM (Current)" at bounding box center [269, 118] width 170 height 11
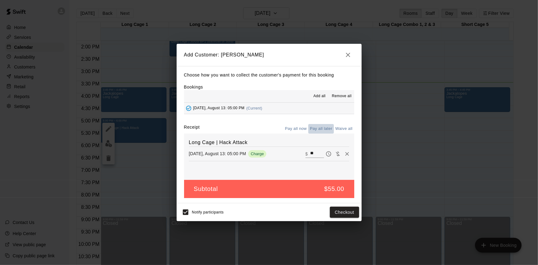
click at [325, 132] on button "Pay all later" at bounding box center [321, 129] width 26 height 10
click at [346, 213] on button "Add customer" at bounding box center [340, 212] width 38 height 11
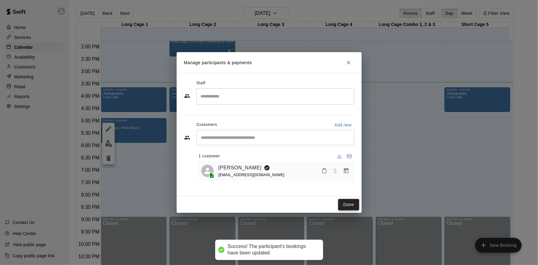
click at [347, 202] on button "Done" at bounding box center [348, 204] width 21 height 11
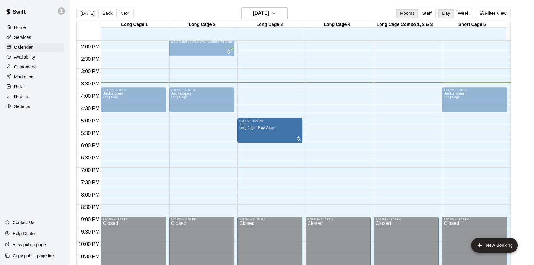
drag, startPoint x: 129, startPoint y: 126, endPoint x: 259, endPoint y: 130, distance: 129.8
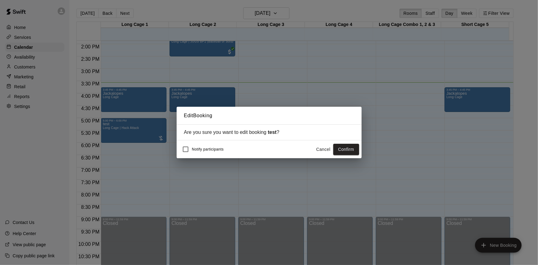
click at [338, 152] on button "Confirm" at bounding box center [346, 149] width 26 height 11
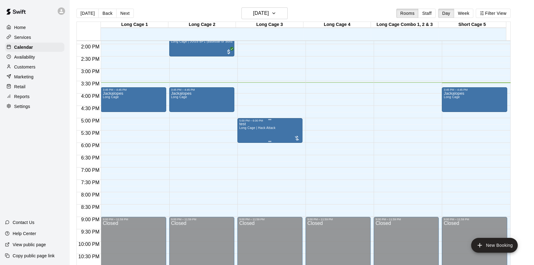
click at [257, 132] on div "test Long Cage | Hack Attack" at bounding box center [257, 254] width 36 height 265
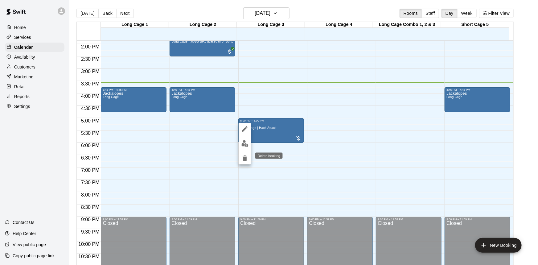
click at [244, 156] on icon "delete" at bounding box center [245, 158] width 4 height 6
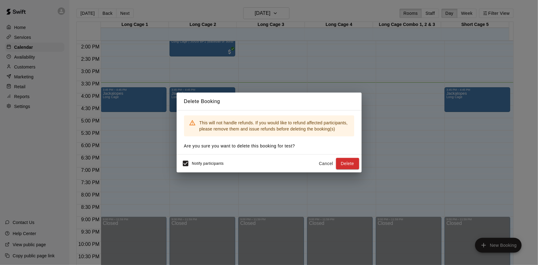
click at [194, 167] on div "Notify participants" at bounding box center [201, 163] width 45 height 13
click at [193, 165] on span "Notify participants" at bounding box center [208, 164] width 32 height 4
click at [193, 163] on span "Notify participants" at bounding box center [208, 164] width 32 height 4
drag, startPoint x: 345, startPoint y: 163, endPoint x: 342, endPoint y: 164, distance: 3.2
click at [345, 163] on button "Delete" at bounding box center [347, 163] width 23 height 11
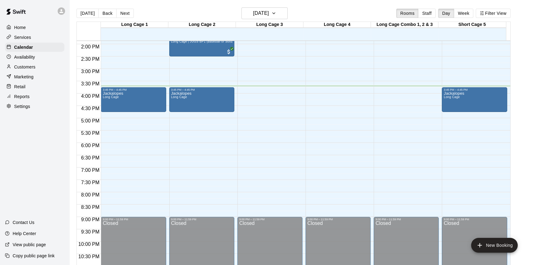
click at [25, 88] on p "Retail" at bounding box center [19, 87] width 11 height 6
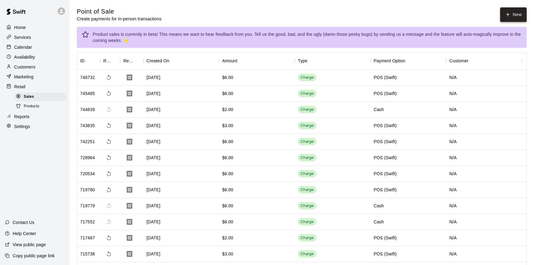
click at [510, 15] on icon "button" at bounding box center [508, 15] width 6 height 6
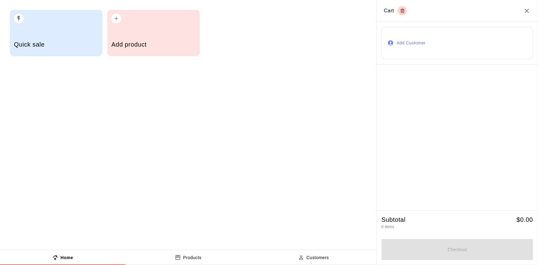
click at [155, 31] on div "Add product" at bounding box center [153, 33] width 92 height 46
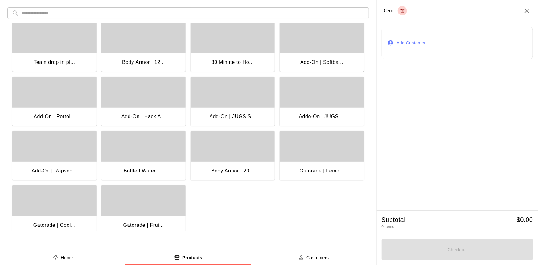
scroll to position [68, 0]
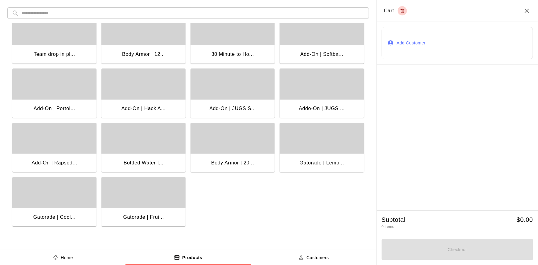
click at [55, 157] on div "Add-On | Rapsod..." at bounding box center [54, 164] width 84 height 20
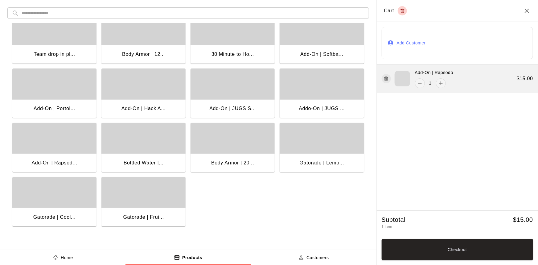
click at [383, 79] on button "button" at bounding box center [386, 78] width 9 height 9
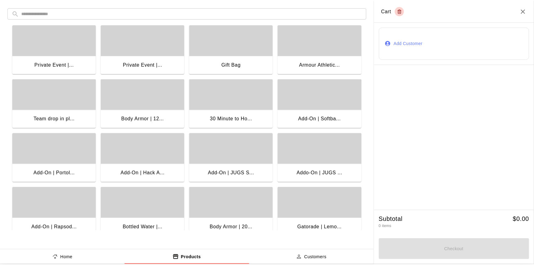
scroll to position [0, 0]
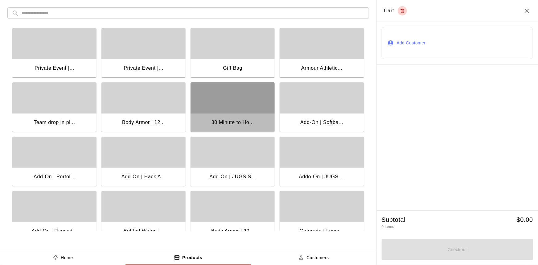
click at [233, 108] on div "button" at bounding box center [233, 97] width 84 height 31
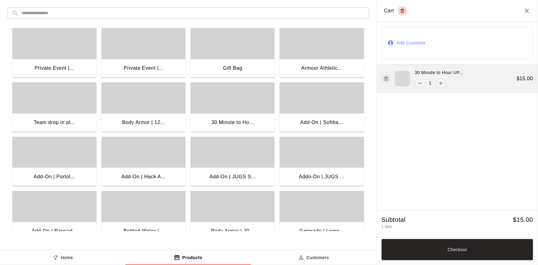
click at [386, 80] on icon "button" at bounding box center [386, 78] width 5 height 7
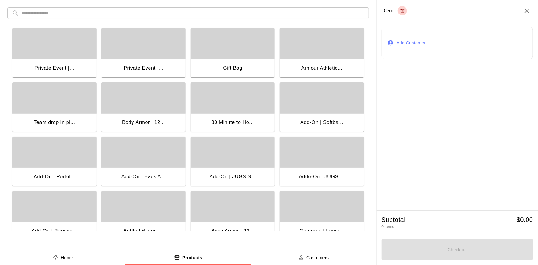
click at [529, 10] on icon "Close" at bounding box center [526, 10] width 7 height 7
click at [526, 12] on icon "Close" at bounding box center [527, 11] width 4 height 4
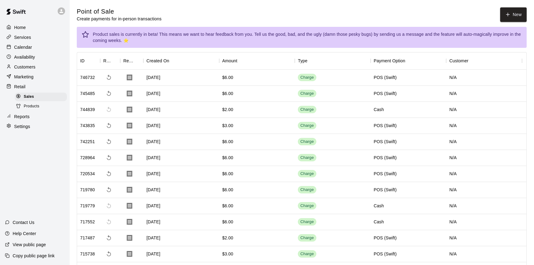
click at [16, 45] on p "Calendar" at bounding box center [23, 47] width 18 height 6
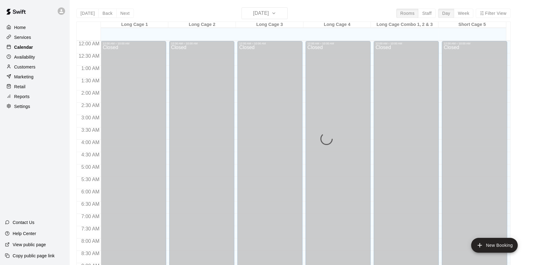
scroll to position [342, 0]
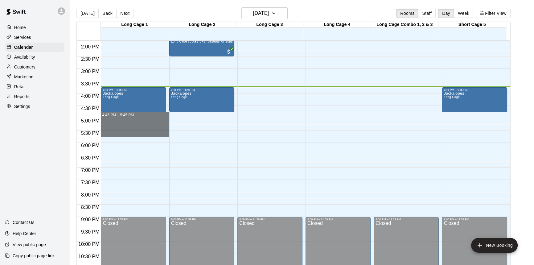
drag, startPoint x: 155, startPoint y: 113, endPoint x: 153, endPoint y: 132, distance: 18.6
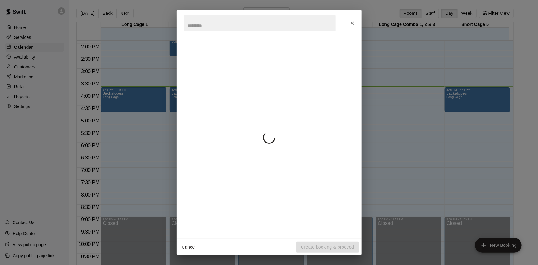
click at [153, 132] on div "Cancel Create booking & proceed" at bounding box center [269, 132] width 538 height 265
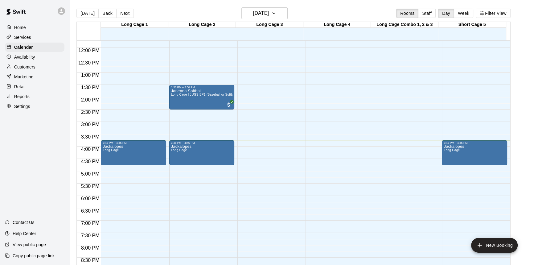
scroll to position [305, 0]
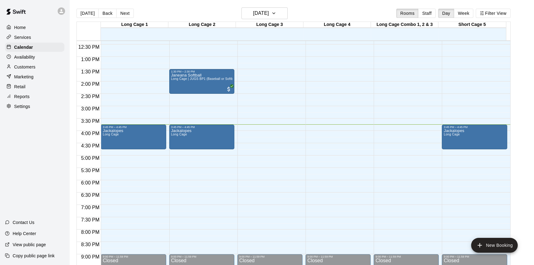
click at [36, 86] on div "Retail" at bounding box center [34, 86] width 59 height 9
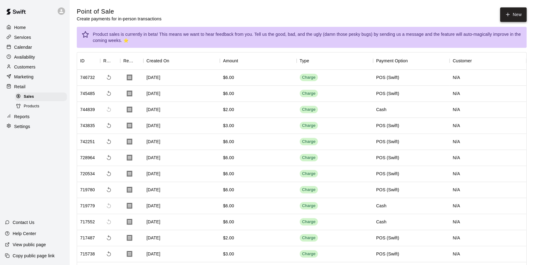
click at [506, 13] on icon "button" at bounding box center [508, 15] width 6 height 6
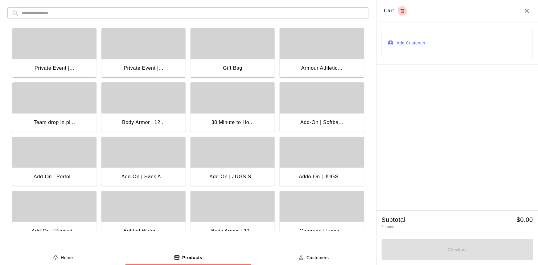
click at [526, 11] on icon "Close" at bounding box center [527, 11] width 4 height 4
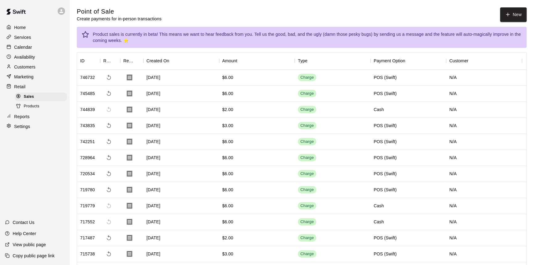
click at [31, 49] on p "Calendar" at bounding box center [23, 47] width 18 height 6
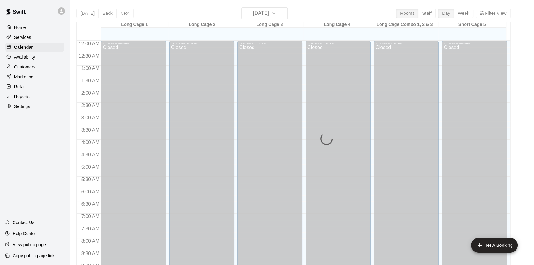
scroll to position [342, 0]
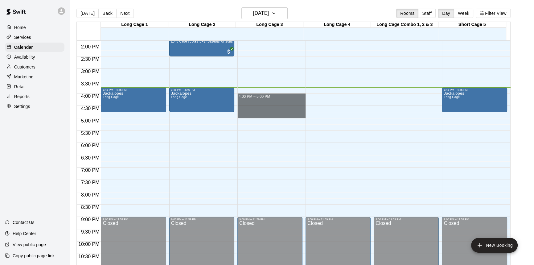
drag, startPoint x: 286, startPoint y: 96, endPoint x: 283, endPoint y: 118, distance: 22.1
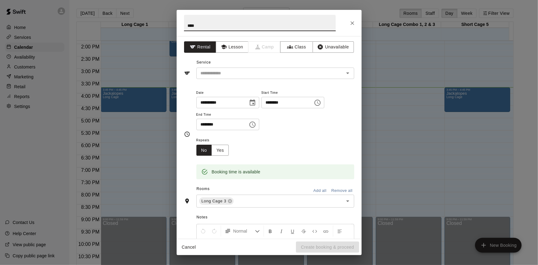
type input "****"
click at [232, 81] on div "**********" at bounding box center [269, 137] width 185 height 203
click at [230, 71] on input "text" at bounding box center [266, 73] width 136 height 8
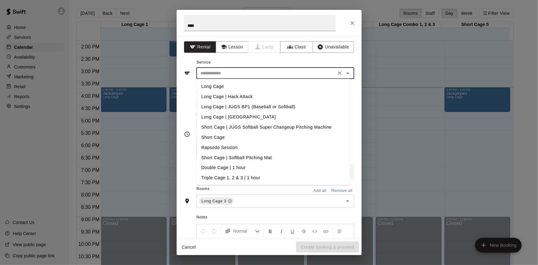
click at [225, 91] on li "Long Cage" at bounding box center [273, 86] width 154 height 10
type input "*********"
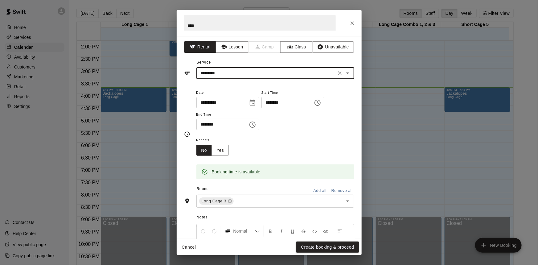
click at [315, 249] on button "Create booking & proceed" at bounding box center [327, 246] width 63 height 11
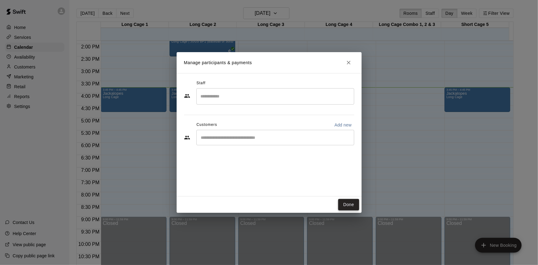
click at [349, 202] on button "Done" at bounding box center [348, 204] width 21 height 11
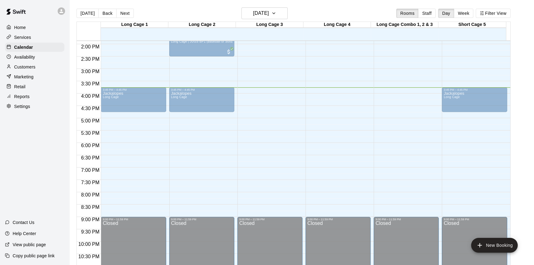
click at [260, 105] on div "test Long Cage" at bounding box center [269, 229] width 61 height 265
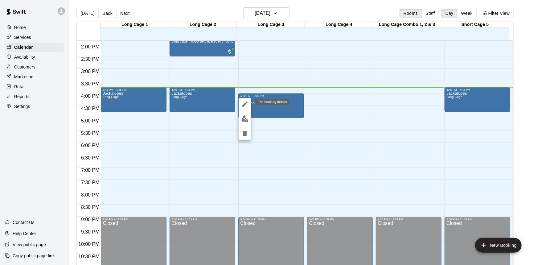
click at [245, 104] on icon "edit" at bounding box center [245, 104] width 6 height 6
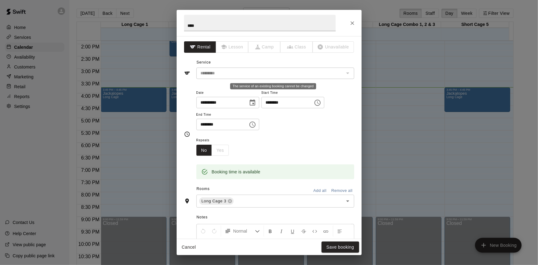
click at [229, 79] on body "Home Services Calendar Availability Customers Marketing Retail Reports Settings…" at bounding box center [269, 137] width 538 height 275
click at [232, 84] on div "The service of an existing booking cannot be changed" at bounding box center [273, 86] width 86 height 6
click at [221, 77] on div "********* ​" at bounding box center [275, 73] width 158 height 11
click at [348, 29] on div "****" at bounding box center [269, 23] width 185 height 26
click at [349, 24] on icon "Close" at bounding box center [352, 23] width 6 height 6
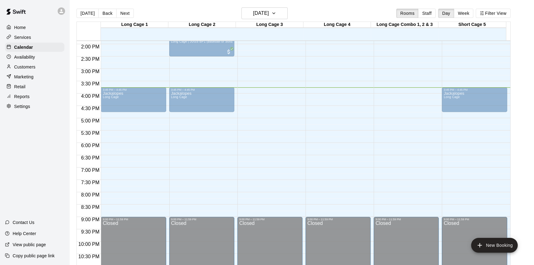
click at [257, 104] on div "test Long Cage" at bounding box center [269, 229] width 61 height 265
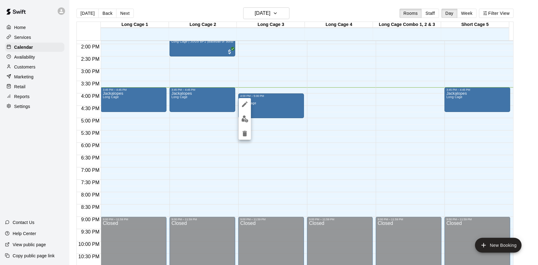
click at [256, 102] on div at bounding box center [269, 132] width 538 height 265
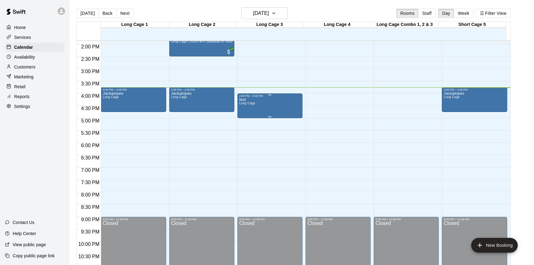
click at [257, 103] on div "test Long Cage" at bounding box center [269, 229] width 61 height 265
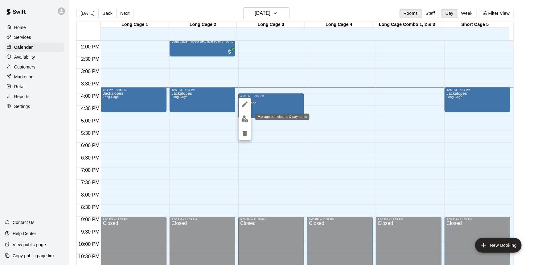
click at [244, 116] on img "edit" at bounding box center [244, 118] width 7 height 7
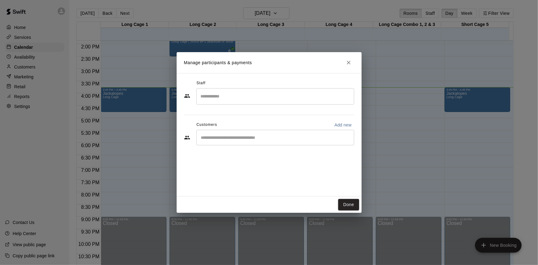
click at [278, 136] on input "Start typing to search customers..." at bounding box center [275, 137] width 152 height 6
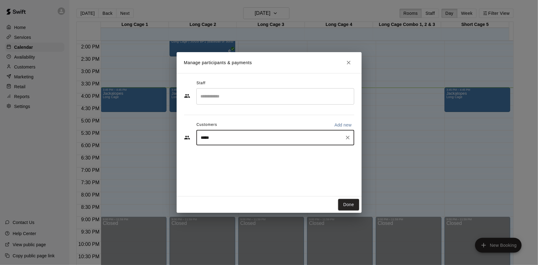
type input "*****"
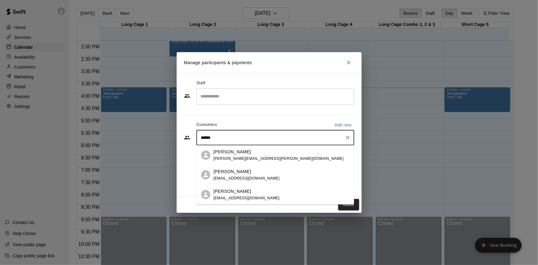
click at [247, 174] on div "Brett Armour" at bounding box center [246, 171] width 66 height 6
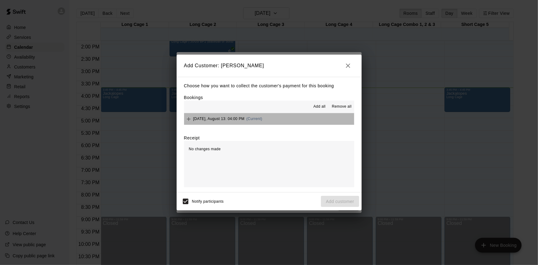
click at [272, 120] on button "Wednesday, August 13: 04:00 PM (Current)" at bounding box center [269, 118] width 170 height 11
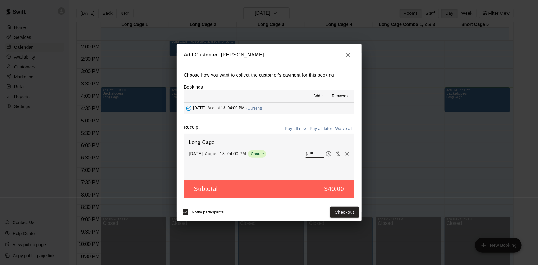
drag, startPoint x: 310, startPoint y: 152, endPoint x: 302, endPoint y: 152, distance: 8.3
click at [305, 153] on div "​ $ **" at bounding box center [314, 154] width 18 height 8
type input "**"
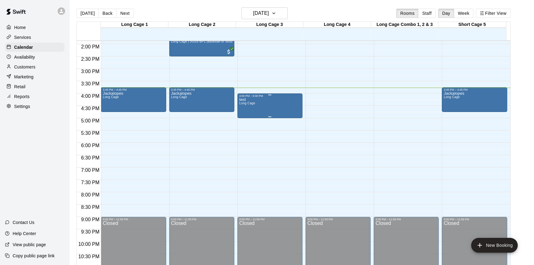
click at [283, 102] on div "test Long Cage" at bounding box center [269, 229] width 61 height 265
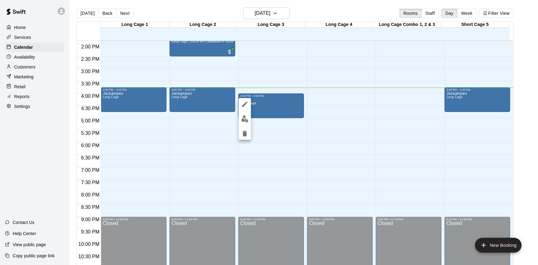
click at [244, 135] on icon "delete" at bounding box center [245, 134] width 4 height 6
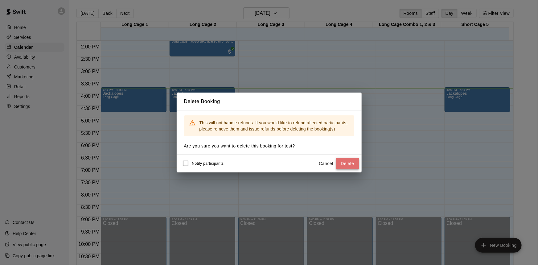
click at [347, 162] on button "Delete" at bounding box center [347, 163] width 23 height 11
